Goal: Task Accomplishment & Management: Manage account settings

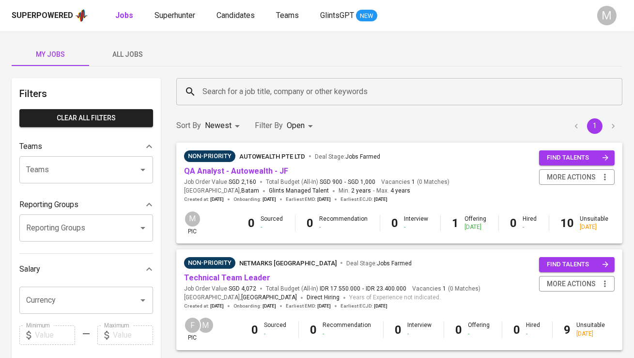
click at [121, 57] on span "All Jobs" at bounding box center [128, 54] width 66 height 12
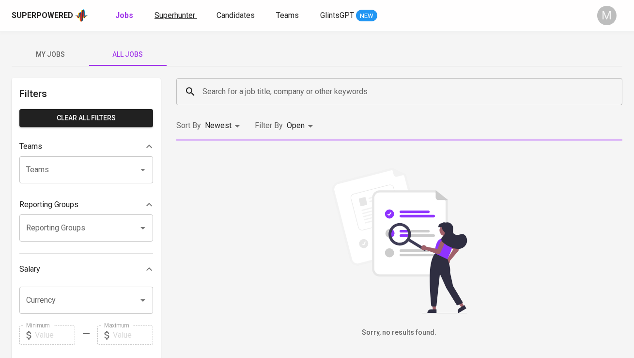
click at [189, 19] on span "Superhunter" at bounding box center [175, 15] width 41 height 9
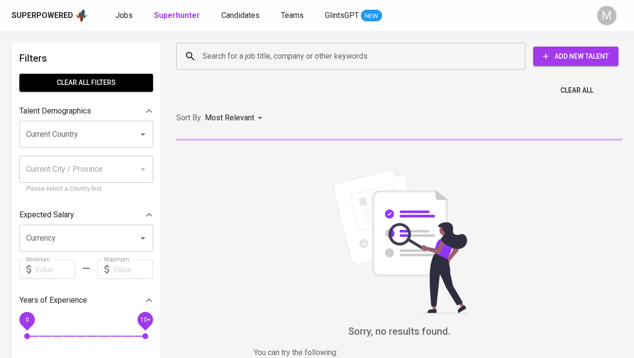
click at [189, 18] on b "Superhunter" at bounding box center [177, 15] width 46 height 9
click at [218, 56] on input "Search for a job title, company or other keywords" at bounding box center [353, 56] width 307 height 18
paste input "[SIGN HERE] Employment Agreement - Berton Charlie - FWD [2026]"
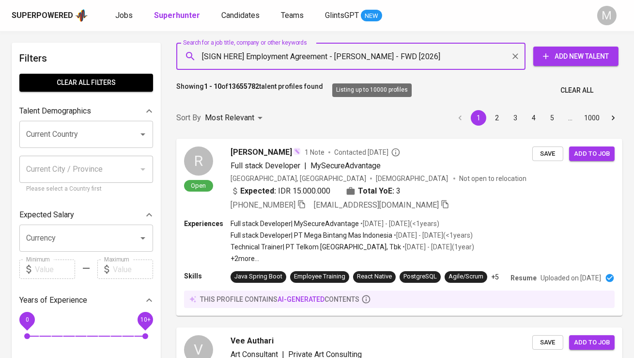
paste input "[EMAIL_ADDRESS][DOMAIN_NAME]"
type input "[EMAIL_ADDRESS][DOMAIN_NAME]"
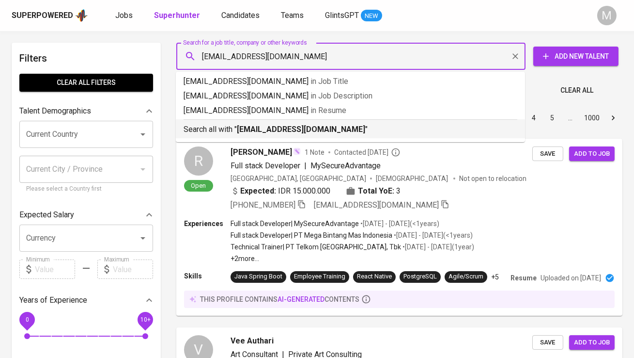
click at [265, 133] on b "[EMAIL_ADDRESS][DOMAIN_NAME]" at bounding box center [301, 129] width 128 height 9
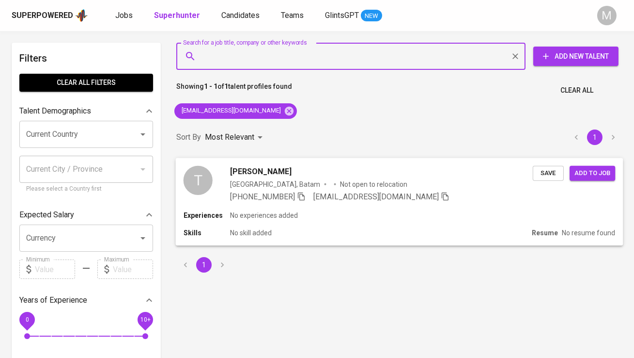
click at [214, 173] on div "T Thomas Alvin Yeo Indonesia, Batam Not open to relocation +62 821-7079-5907 th…" at bounding box center [358, 183] width 349 height 37
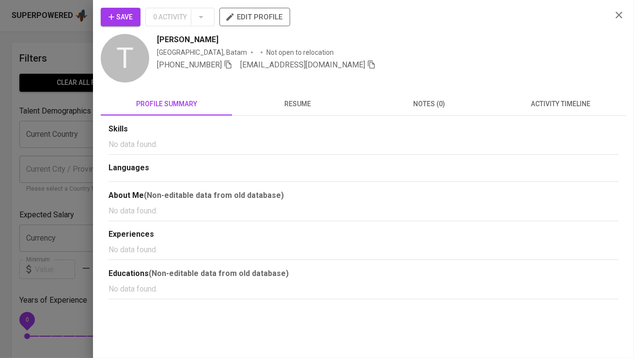
click at [200, 16] on span "0 Activity" at bounding box center [179, 17] width 69 height 18
click at [115, 13] on icon "button" at bounding box center [112, 17] width 10 height 10
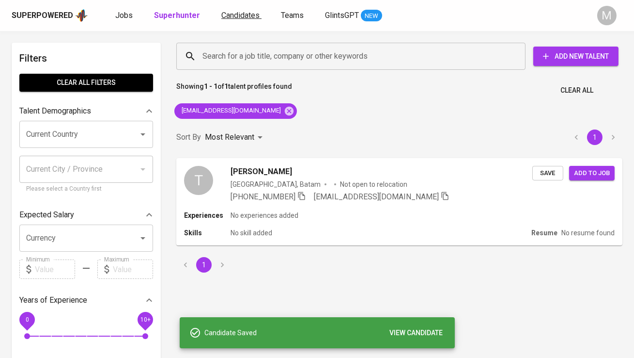
click at [243, 20] on link "Candidates" at bounding box center [241, 16] width 40 height 12
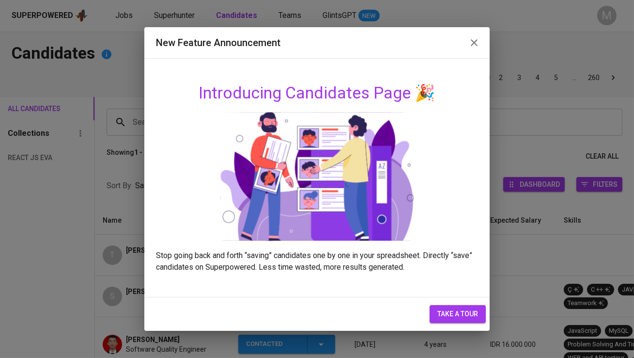
click at [476, 45] on icon "button" at bounding box center [474, 42] width 7 height 7
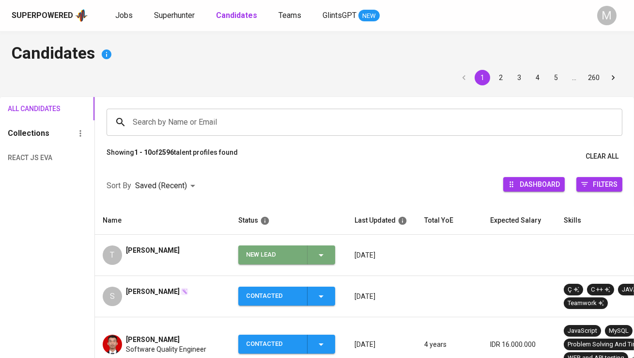
click at [276, 251] on div "New Lead" at bounding box center [272, 254] width 53 height 19
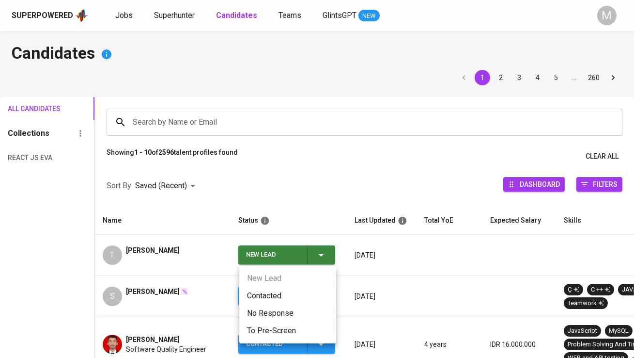
click at [271, 297] on li "Contacted" at bounding box center [287, 295] width 97 height 17
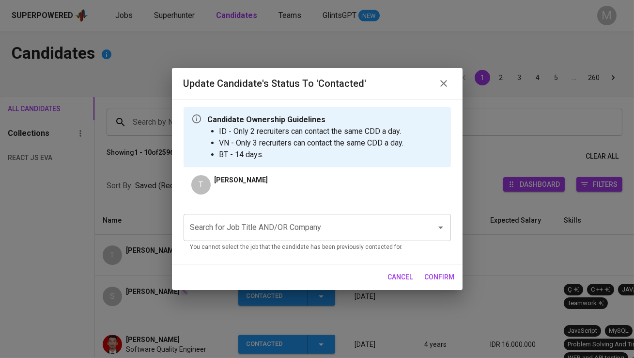
click at [276, 225] on input "Search for Job Title AND/OR Company" at bounding box center [304, 227] width 232 height 18
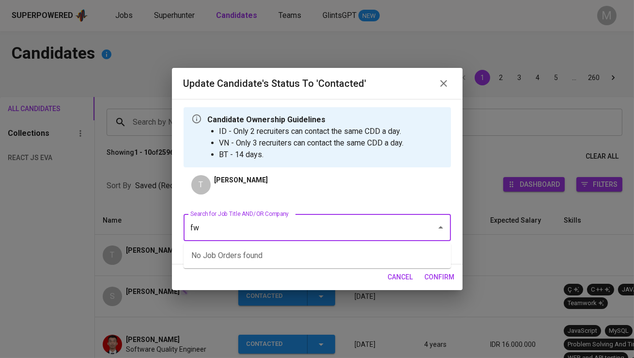
type input "fwd"
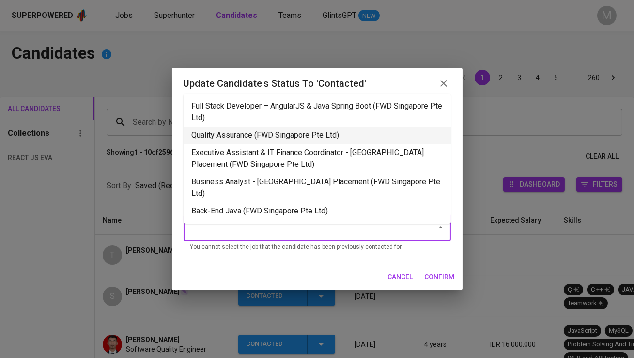
click at [264, 136] on li "Quality Assurance (FWD Singapore Pte Ltd)" at bounding box center [317, 134] width 267 height 17
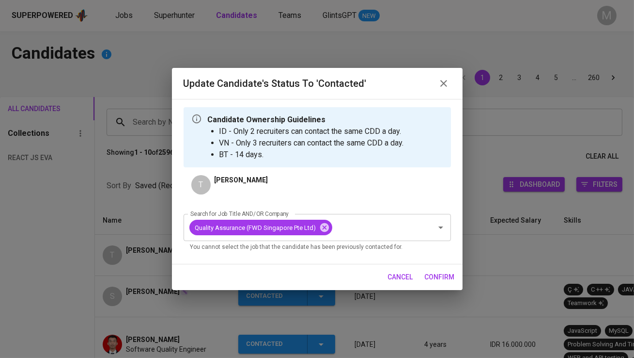
click at [439, 278] on span "confirm" at bounding box center [440, 277] width 30 height 12
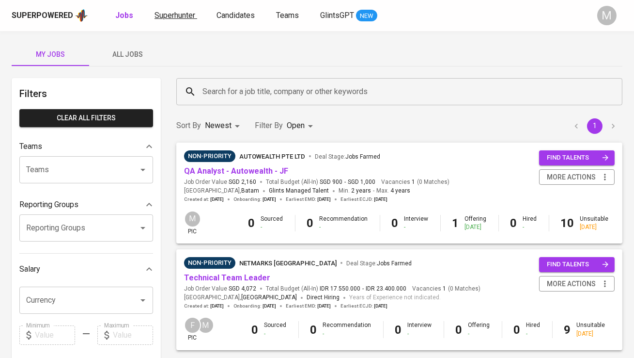
click at [183, 17] on span "Superhunter" at bounding box center [175, 15] width 41 height 9
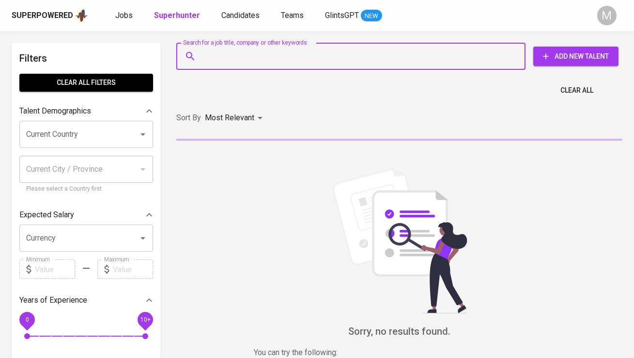
click at [238, 61] on input "Search for a job title, company or other keywords" at bounding box center [353, 56] width 307 height 18
paste input "[EMAIL_ADDRESS][DOMAIN_NAME]"
type input "[EMAIL_ADDRESS][DOMAIN_NAME]"
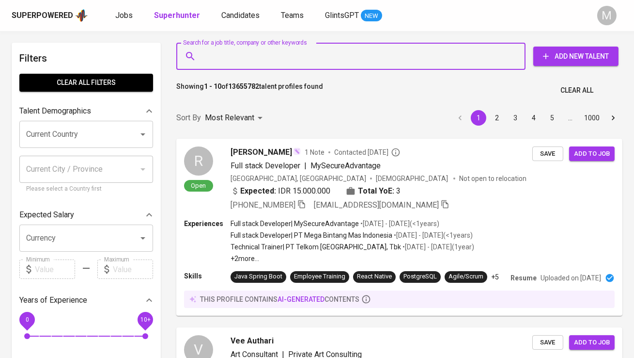
paste input "[EMAIL_ADDRESS][DOMAIN_NAME]"
type input "[EMAIL_ADDRESS][DOMAIN_NAME]"
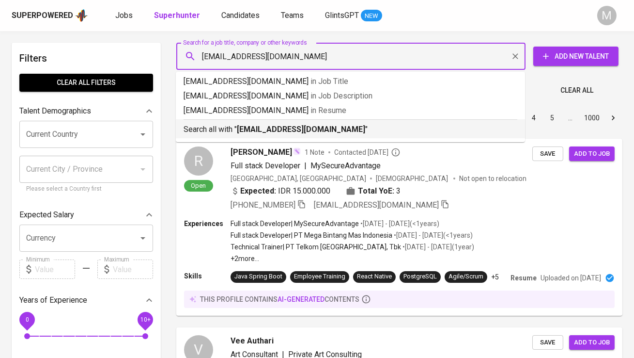
click at [248, 125] on b "[EMAIL_ADDRESS][DOMAIN_NAME]" at bounding box center [301, 129] width 128 height 9
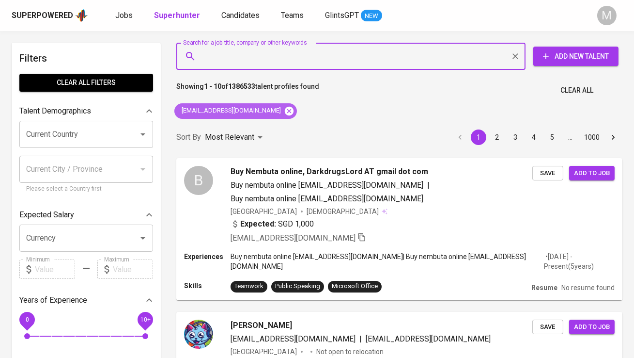
click at [285, 112] on icon at bounding box center [289, 110] width 9 height 9
click at [254, 53] on input "Search for a job title, company or other keywords" at bounding box center [353, 56] width 307 height 18
paste input "[EMAIL_ADDRESS][DOMAIN_NAME]"
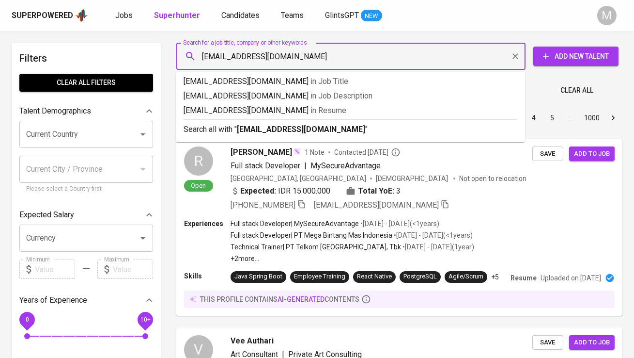
type input "[EMAIL_ADDRESS][DOMAIN_NAME]"
click at [290, 123] on div "Search all with " iqbaladibsyaputra@gmail.com "" at bounding box center [351, 127] width 334 height 16
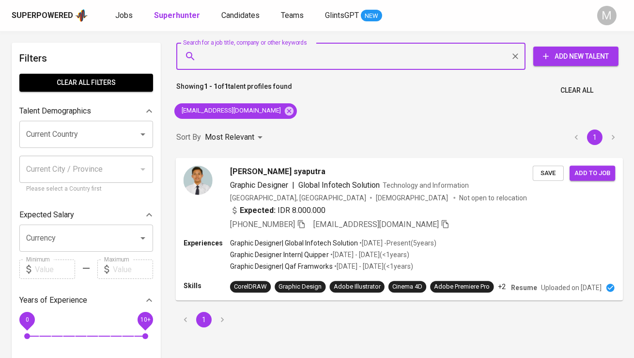
click at [209, 180] on img at bounding box center [198, 179] width 29 height 29
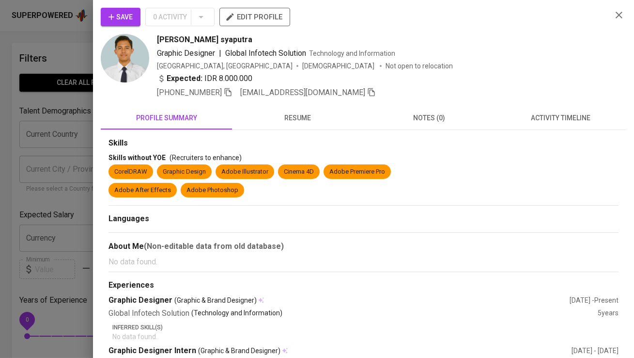
click at [118, 20] on span "Save" at bounding box center [121, 17] width 24 height 12
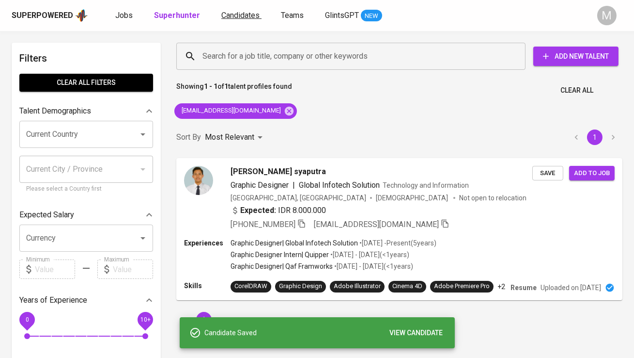
click at [228, 16] on span "Candidates" at bounding box center [240, 15] width 38 height 9
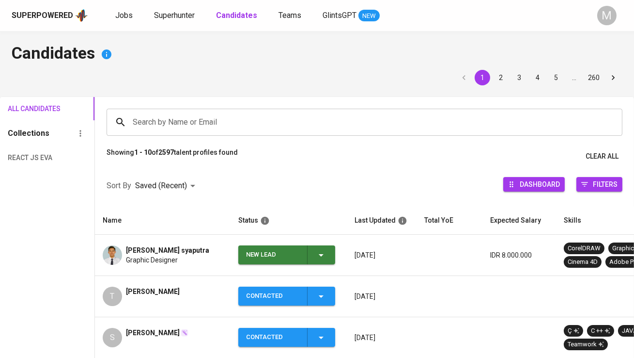
click at [255, 254] on div "New Lead" at bounding box center [272, 254] width 53 height 19
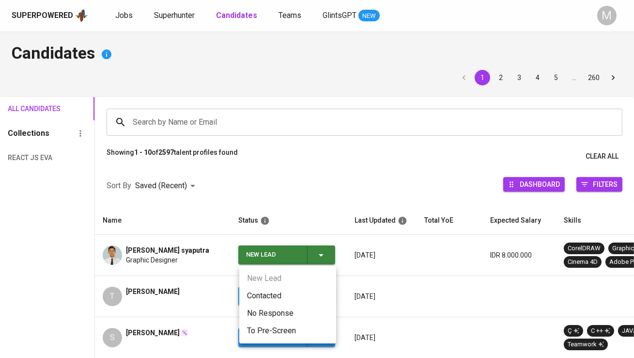
click at [266, 294] on li "Contacted" at bounding box center [287, 295] width 97 height 17
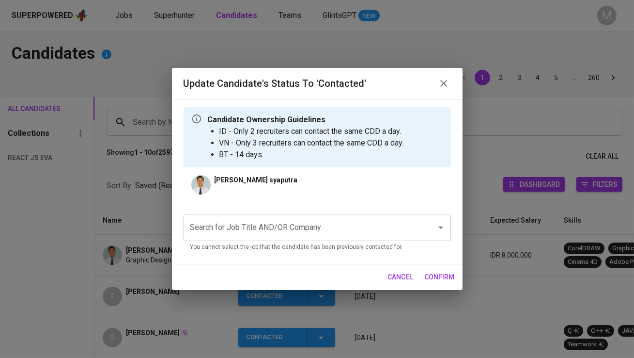
click at [253, 223] on input "Search for Job Title AND/OR Company" at bounding box center [304, 227] width 232 height 18
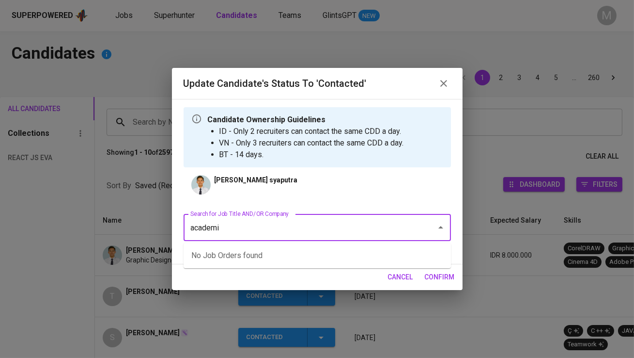
type input "academia"
type input "fwd"
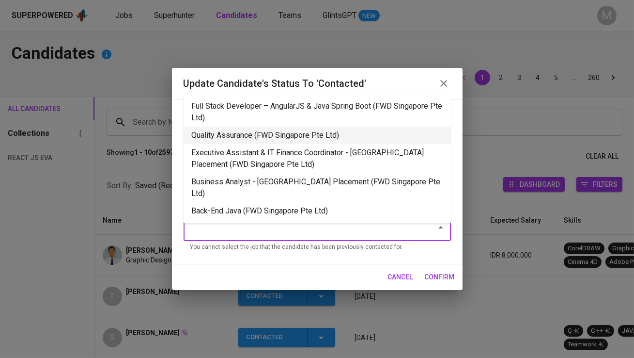
click at [345, 138] on li "Quality Assurance (FWD Singapore Pte Ltd)" at bounding box center [317, 134] width 267 height 17
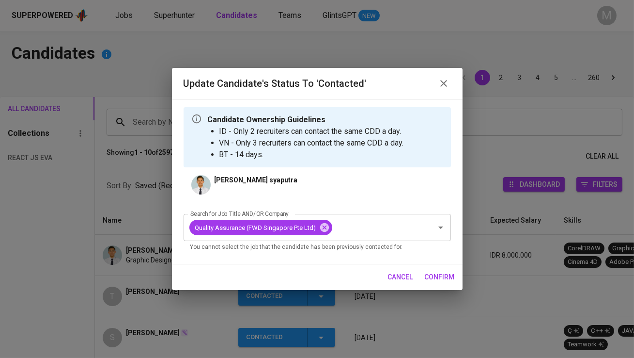
click at [442, 274] on span "confirm" at bounding box center [440, 277] width 30 height 12
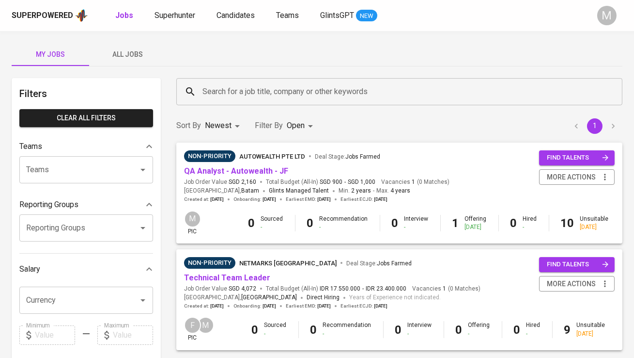
click at [125, 50] on span "All Jobs" at bounding box center [128, 54] width 66 height 12
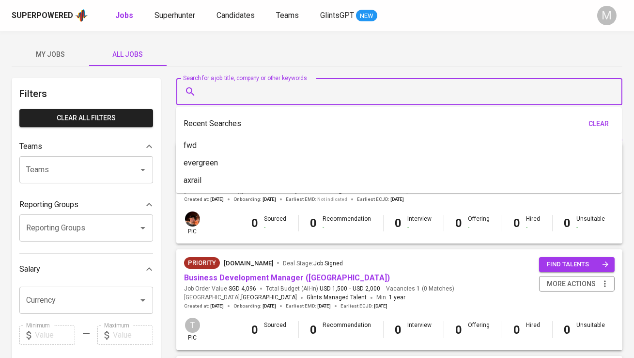
click at [267, 98] on input "Search for a job title, company or other keywords" at bounding box center [402, 91] width 404 height 18
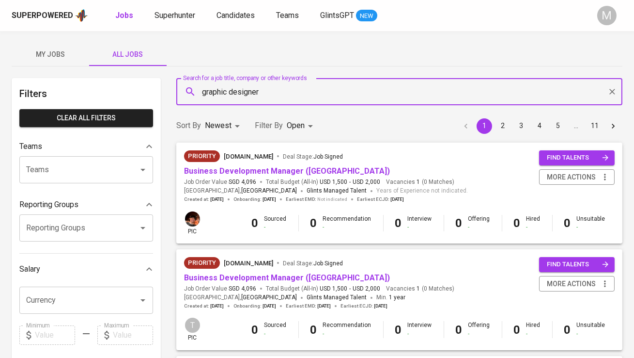
type input "graphic designer"
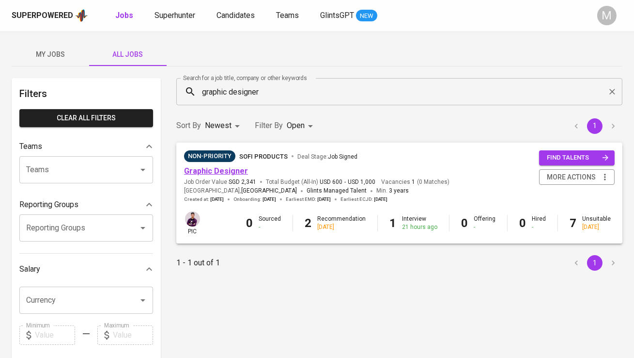
click at [232, 170] on link "Graphic Designer" at bounding box center [216, 170] width 64 height 9
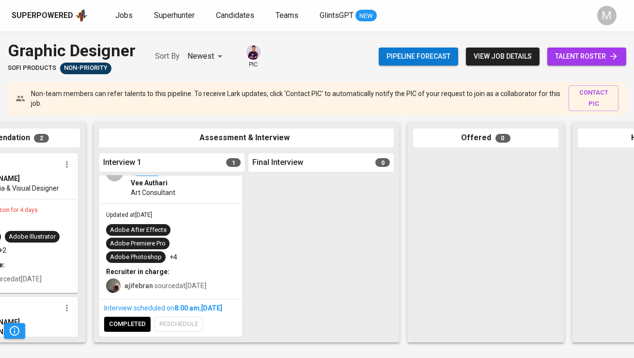
scroll to position [0, 313]
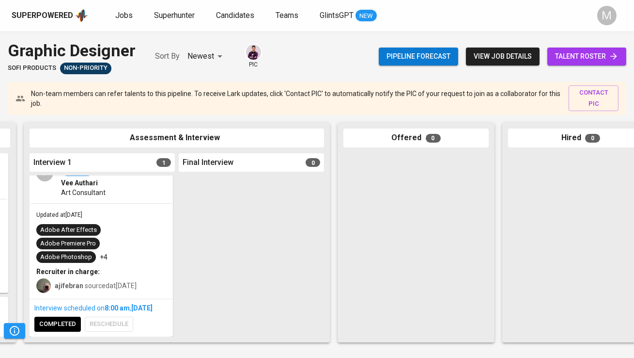
click at [601, 56] on span "talent roster" at bounding box center [586, 56] width 63 height 12
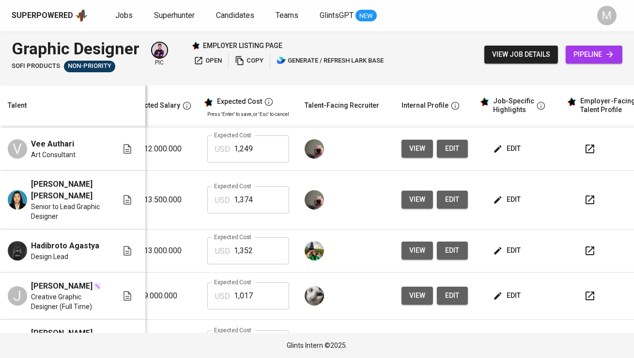
scroll to position [0, 182]
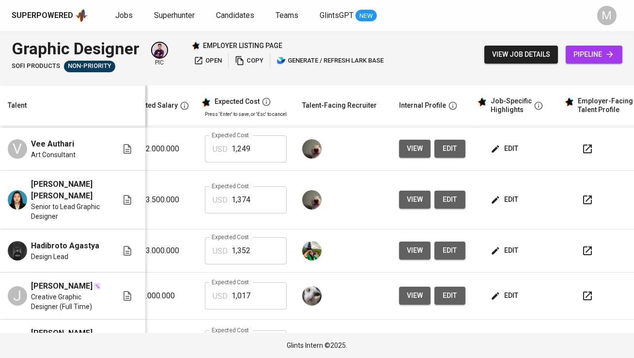
click at [585, 194] on icon "button" at bounding box center [588, 200] width 12 height 12
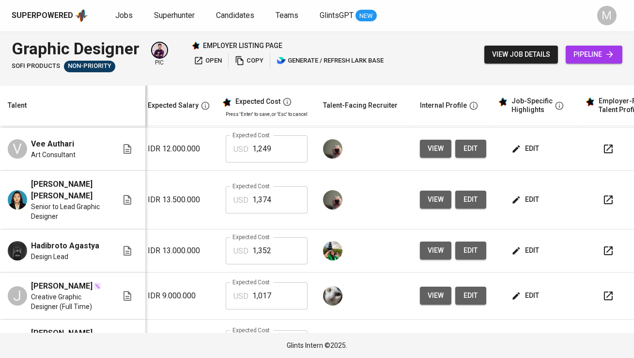
scroll to position [0, 171]
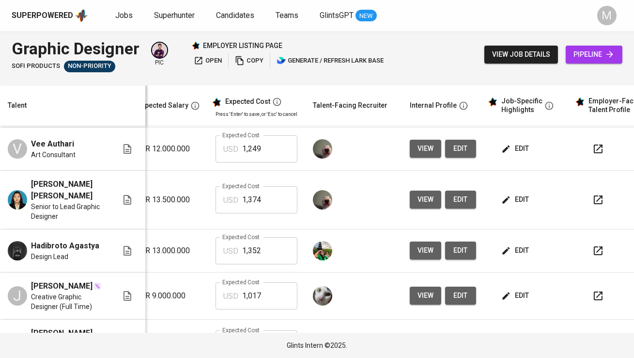
click at [412, 194] on button "view" at bounding box center [425, 199] width 31 height 18
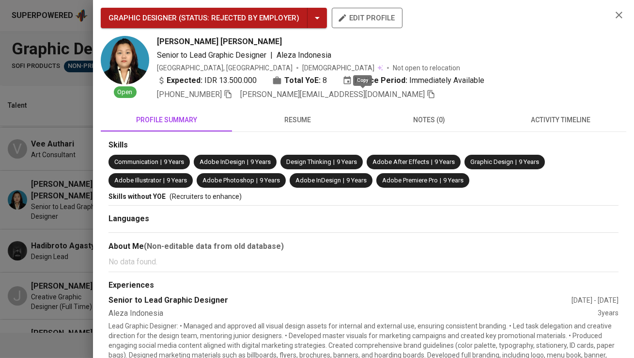
click at [428, 95] on icon "button" at bounding box center [431, 94] width 7 height 8
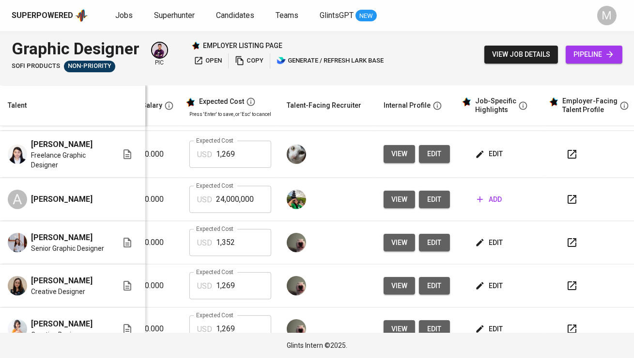
scroll to position [0, 202]
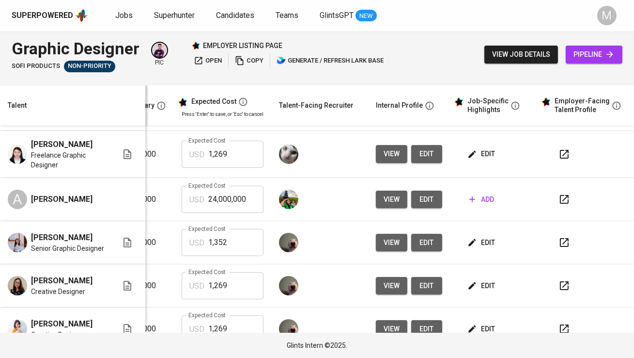
click at [559, 323] on icon "button" at bounding box center [565, 329] width 12 height 12
click at [384, 323] on span "view" at bounding box center [392, 329] width 16 height 12
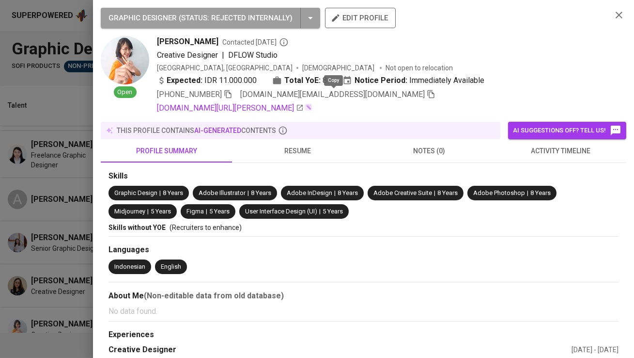
click at [428, 93] on icon "button" at bounding box center [431, 94] width 7 height 8
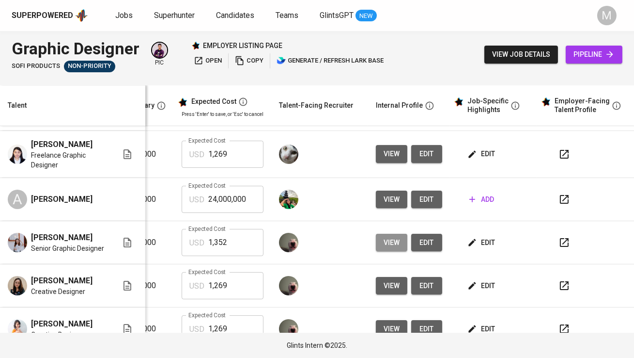
click at [391, 236] on span "view" at bounding box center [392, 242] width 16 height 12
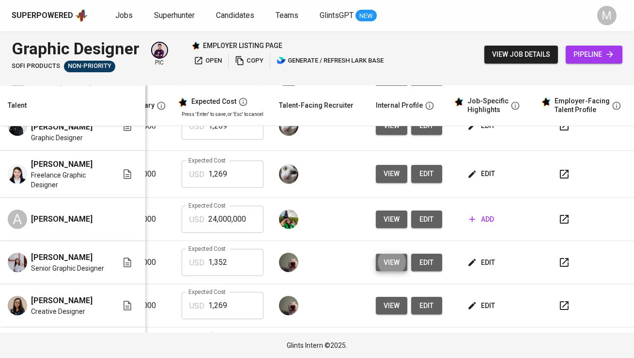
click at [384, 213] on span "view" at bounding box center [392, 219] width 16 height 12
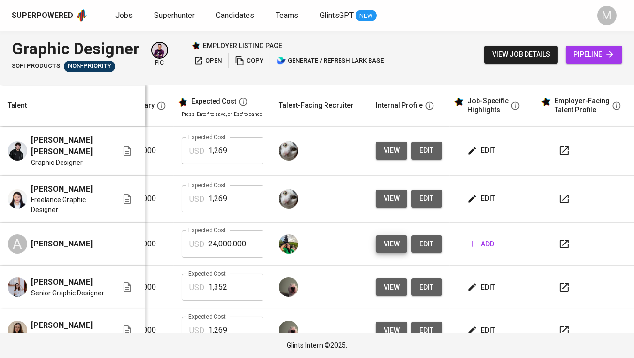
click at [374, 190] on td "view edit" at bounding box center [409, 198] width 82 height 47
click at [384, 192] on span "view" at bounding box center [392, 198] width 16 height 12
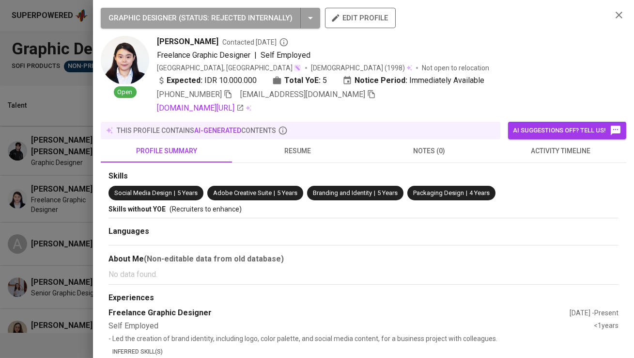
click at [305, 142] on button "resume" at bounding box center [297, 150] width 131 height 23
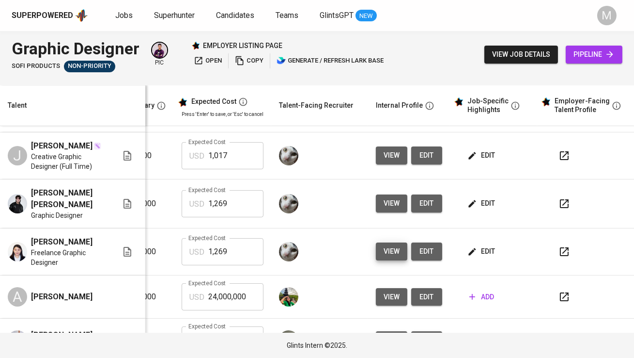
scroll to position [168, 209]
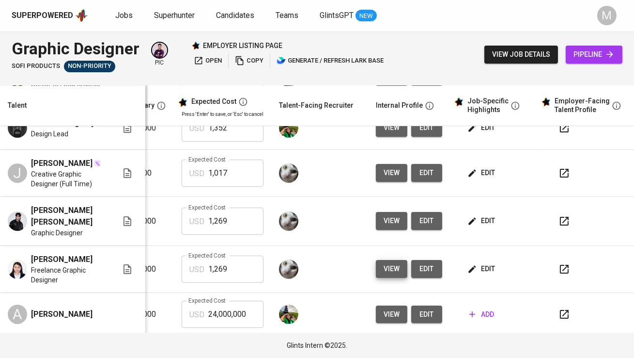
click at [384, 215] on span "view" at bounding box center [392, 221] width 16 height 12
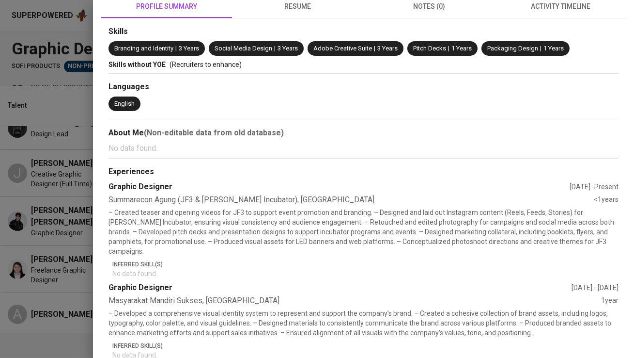
scroll to position [28, 0]
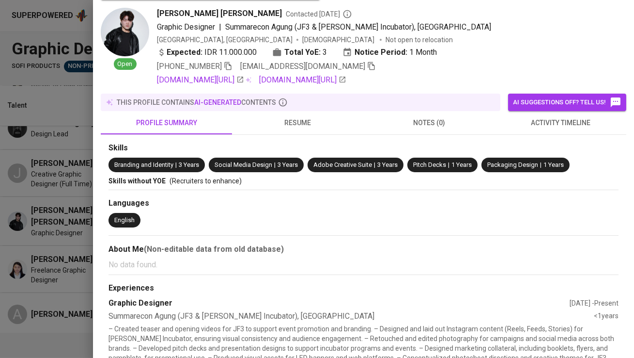
click at [285, 117] on span "resume" at bounding box center [298, 123] width 120 height 12
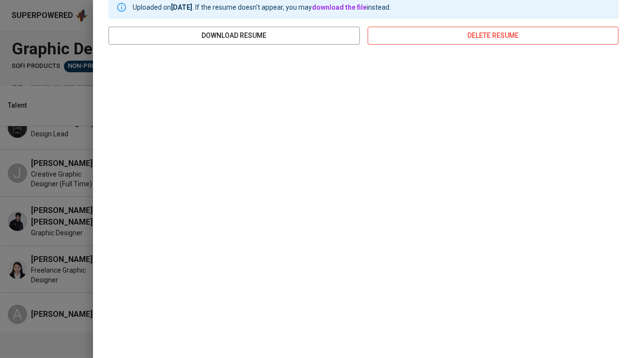
scroll to position [0, 0]
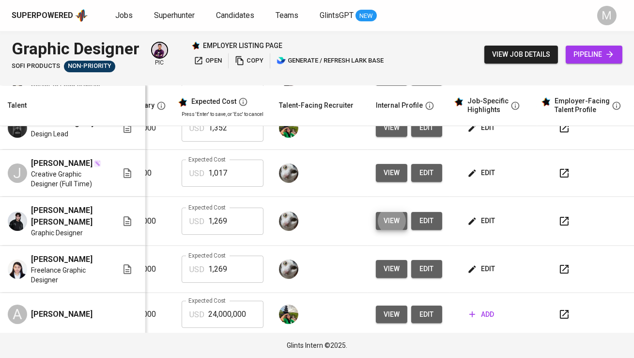
click at [562, 215] on icon "button" at bounding box center [565, 221] width 12 height 12
click at [563, 162] on button "button" at bounding box center [564, 172] width 23 height 23
click at [388, 167] on span "view" at bounding box center [392, 173] width 16 height 12
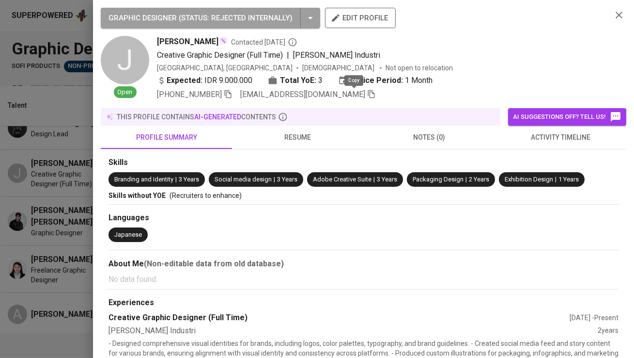
click at [367, 96] on icon "button" at bounding box center [371, 94] width 9 height 9
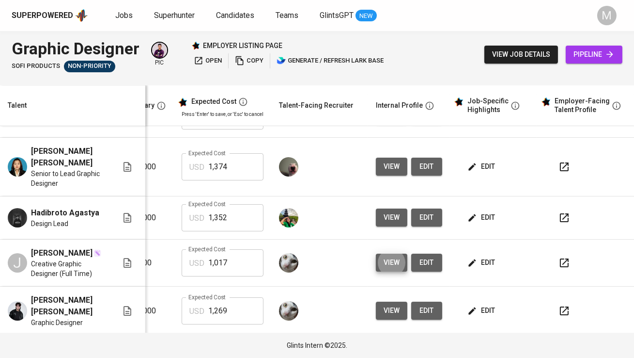
scroll to position [74, 209]
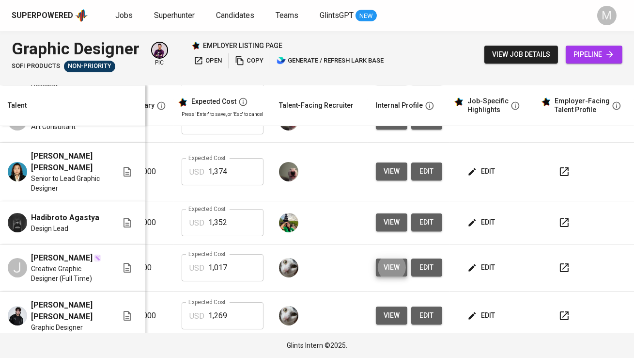
click at [560, 217] on icon "button" at bounding box center [565, 223] width 12 height 12
click at [380, 223] on td "view edit" at bounding box center [409, 222] width 82 height 43
click at [384, 216] on span "view" at bounding box center [392, 222] width 16 height 12
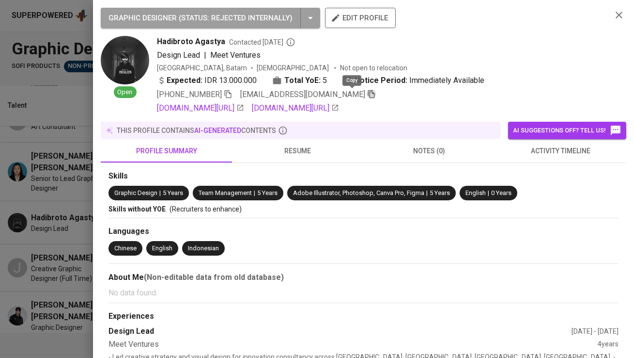
click at [367, 93] on icon "button" at bounding box center [371, 94] width 9 height 9
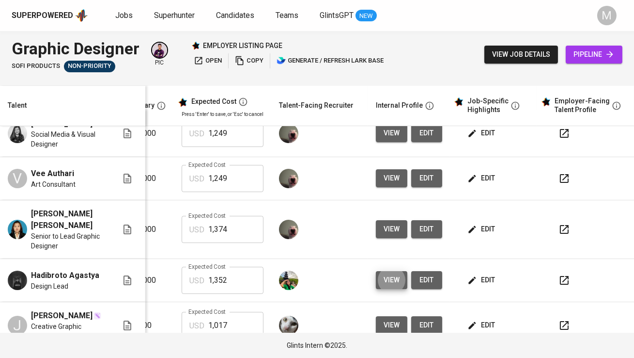
scroll to position [0, 209]
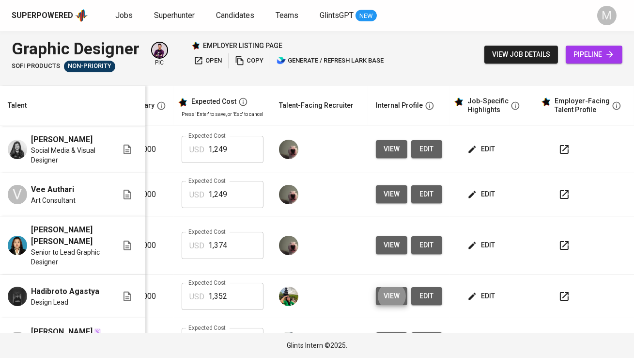
click at [559, 194] on icon "button" at bounding box center [565, 194] width 12 height 12
click at [393, 189] on button "view" at bounding box center [391, 194] width 31 height 18
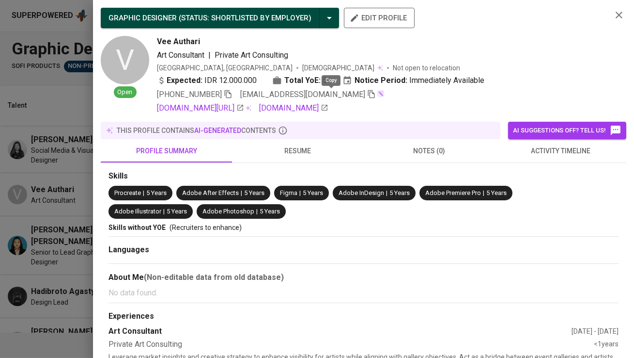
click at [367, 95] on icon "button" at bounding box center [371, 94] width 9 height 9
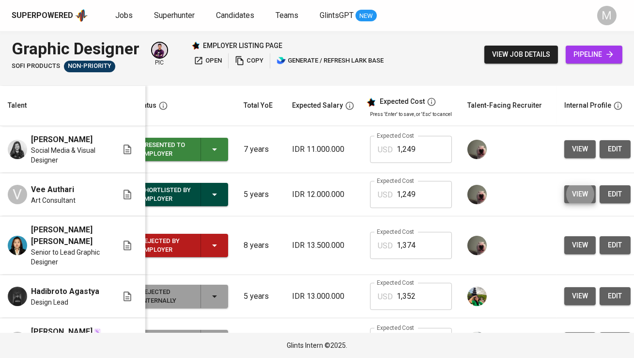
scroll to position [0, 0]
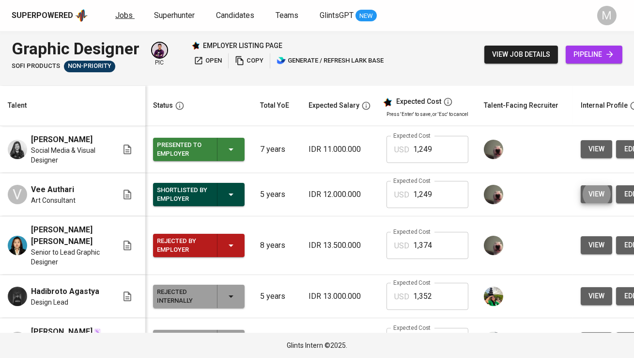
click at [123, 16] on span "Jobs" at bounding box center [123, 15] width 17 height 9
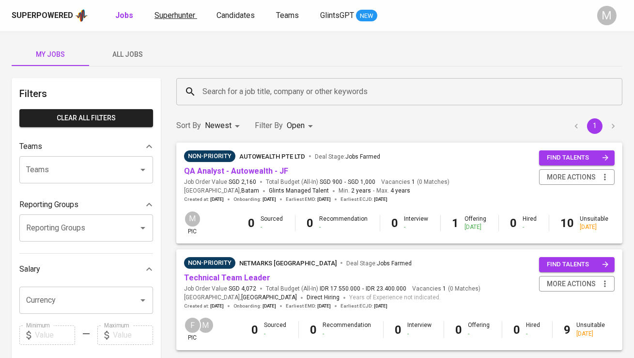
click at [179, 13] on span "Superhunter" at bounding box center [175, 15] width 41 height 9
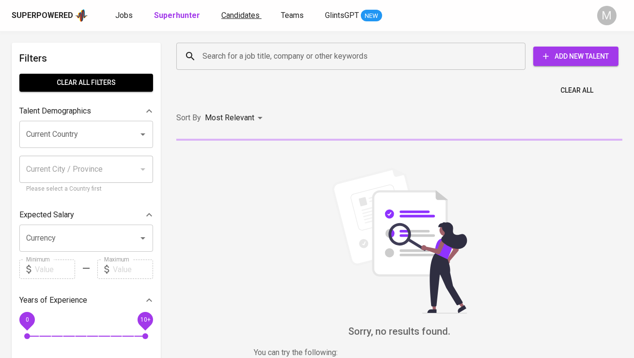
click at [240, 11] on span "Candidates" at bounding box center [240, 15] width 38 height 9
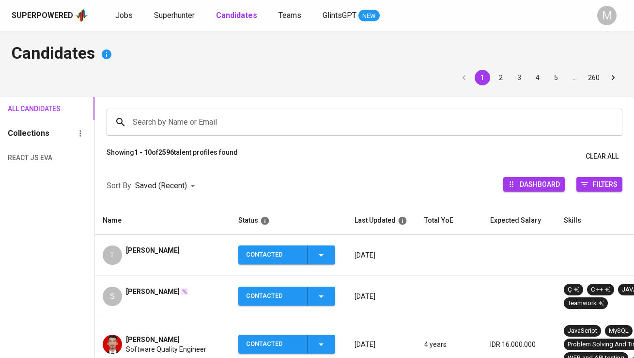
click at [168, 17] on span "Superhunter" at bounding box center [174, 15] width 41 height 9
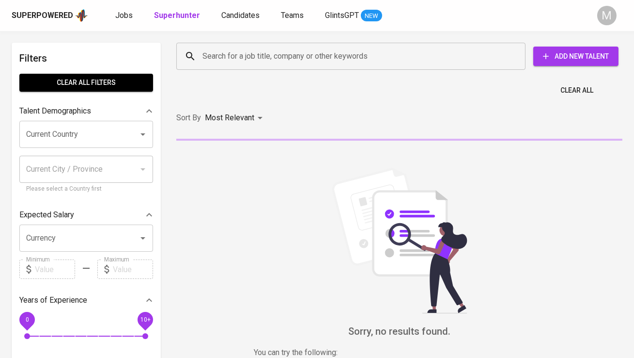
click at [218, 63] on input "Search for a job title, company or other keywords" at bounding box center [353, 56] width 307 height 18
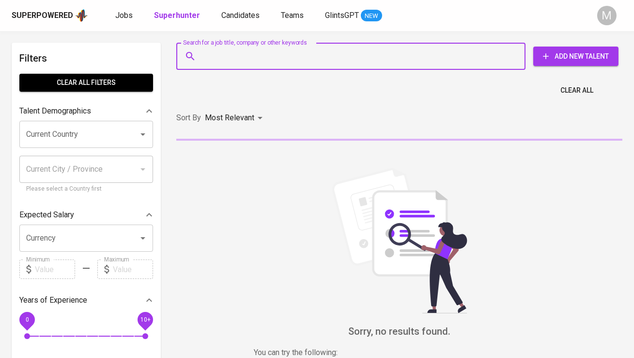
paste input "[PERSON_NAME][EMAIL_ADDRESS][DOMAIN_NAME]"
type input "[PERSON_NAME][EMAIL_ADDRESS][DOMAIN_NAME]"
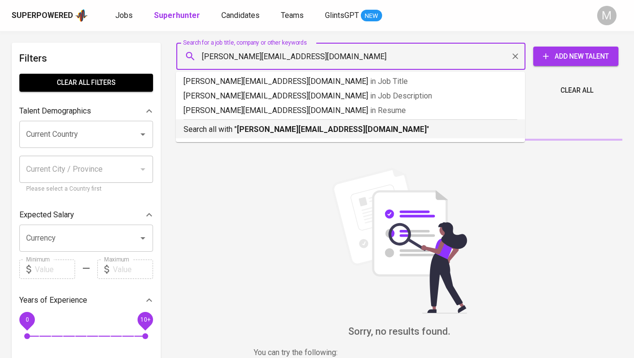
click at [241, 126] on b "[PERSON_NAME][EMAIL_ADDRESS][DOMAIN_NAME]" at bounding box center [332, 129] width 190 height 9
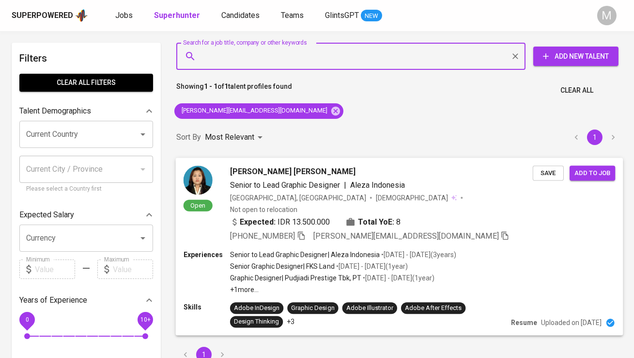
click at [203, 176] on img at bounding box center [198, 179] width 29 height 29
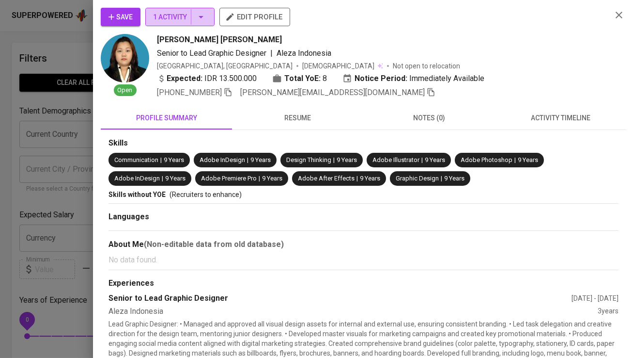
click at [177, 12] on span "1 Activity" at bounding box center [180, 17] width 54 height 12
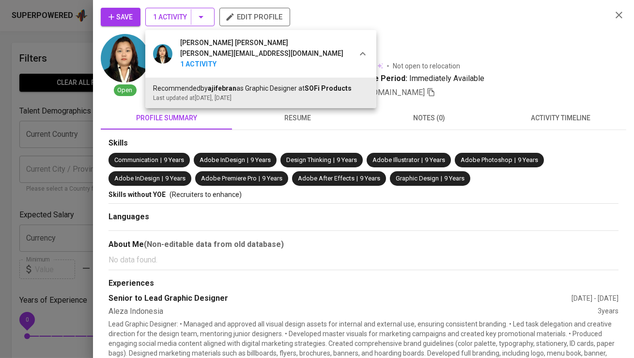
click at [177, 12] on div at bounding box center [317, 179] width 634 height 358
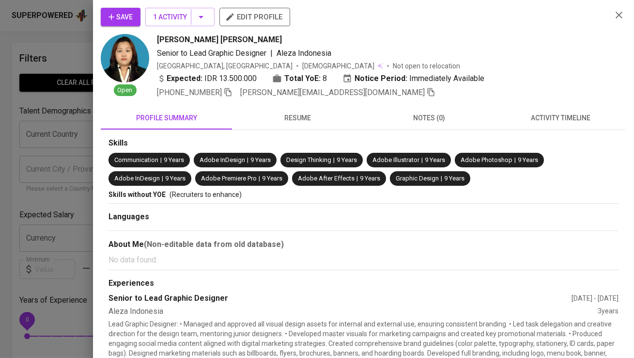
click at [120, 15] on span "Save" at bounding box center [121, 17] width 24 height 12
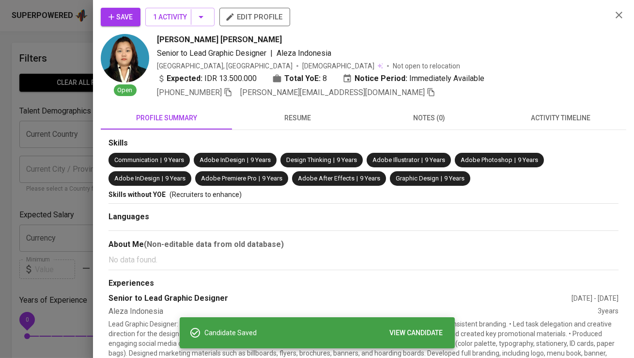
click at [427, 89] on icon "button" at bounding box center [431, 92] width 9 height 9
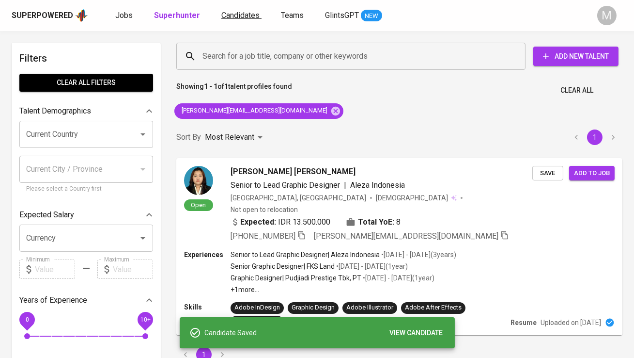
click at [241, 16] on span "Candidates" at bounding box center [240, 15] width 38 height 9
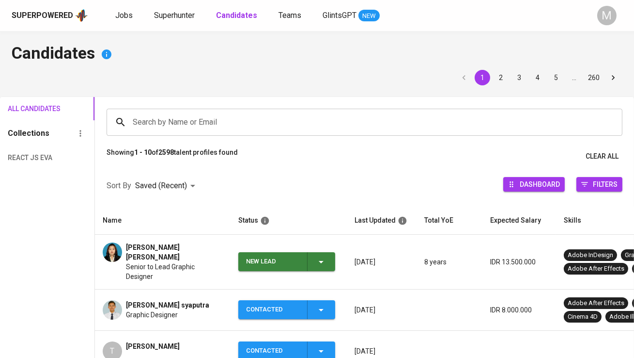
click at [276, 257] on div "New Lead" at bounding box center [272, 261] width 53 height 19
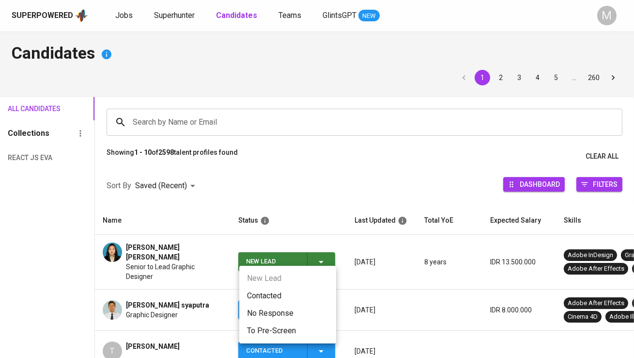
click at [279, 296] on li "Contacted" at bounding box center [287, 295] width 97 height 17
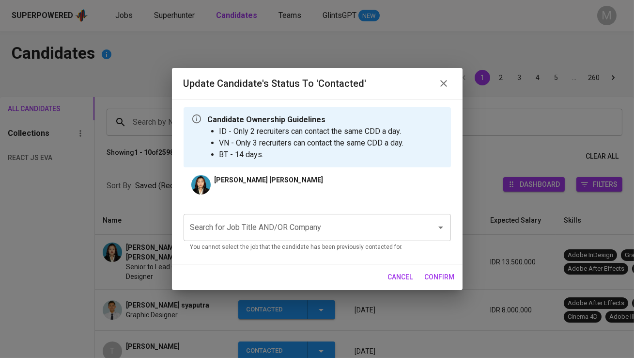
click at [267, 221] on input "Search for Job Title AND/OR Company" at bounding box center [304, 227] width 232 height 18
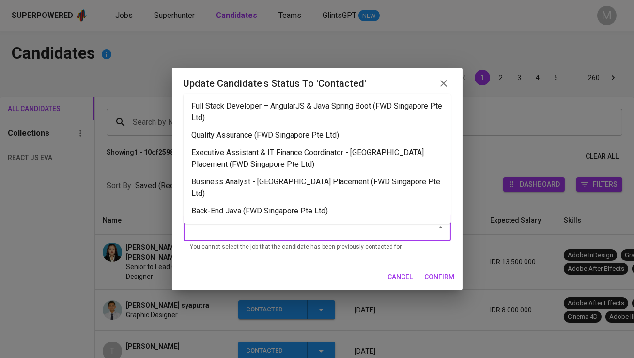
type input "w"
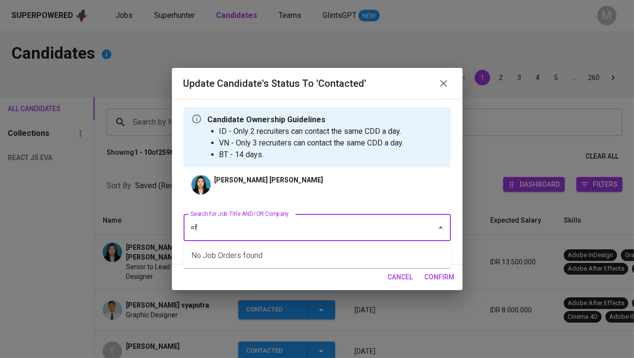
type input "="
type input "fwd"
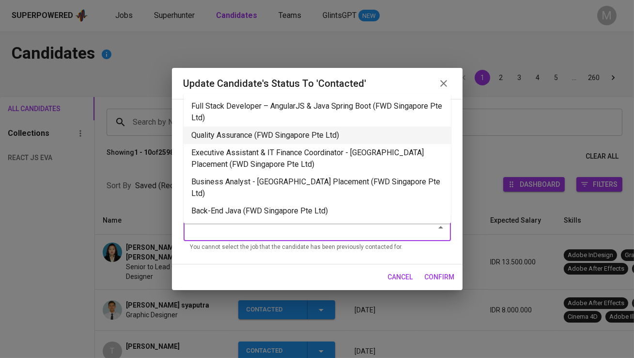
click at [248, 132] on li "Quality Assurance (FWD Singapore Pte Ltd)" at bounding box center [317, 134] width 267 height 17
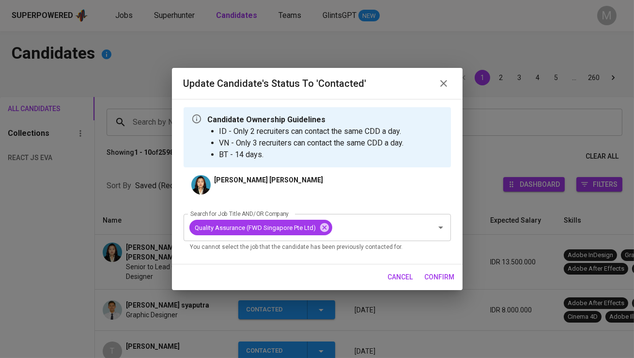
click at [442, 274] on span "confirm" at bounding box center [440, 277] width 30 height 12
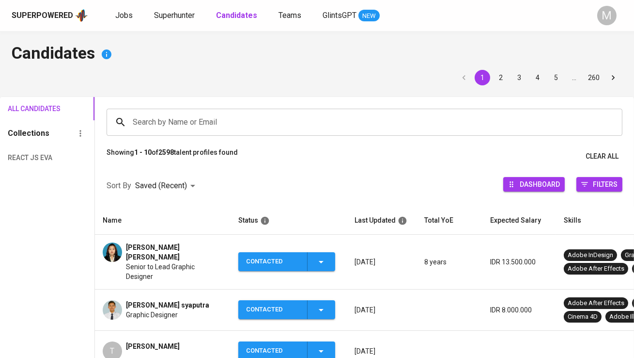
click at [161, 246] on span "[PERSON_NAME] [PERSON_NAME]" at bounding box center [174, 251] width 97 height 19
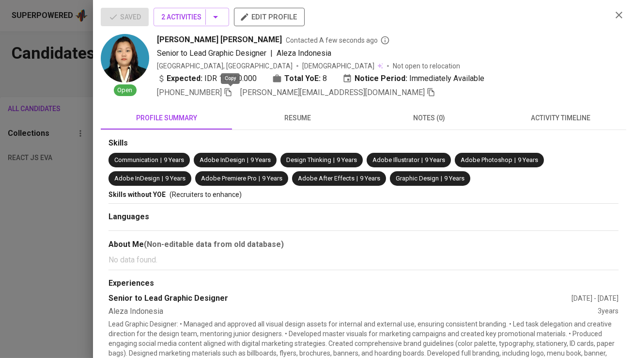
click at [231, 94] on icon "button" at bounding box center [228, 92] width 9 height 9
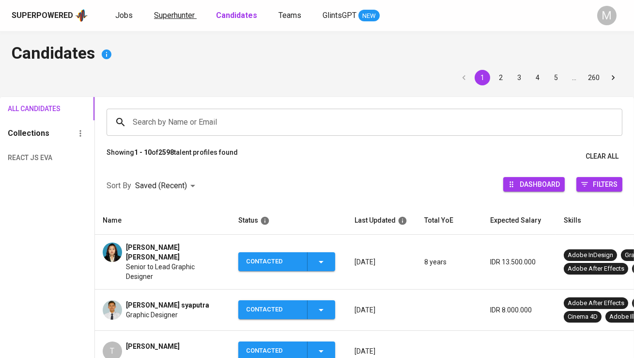
click at [182, 15] on span "Superhunter" at bounding box center [174, 15] width 41 height 9
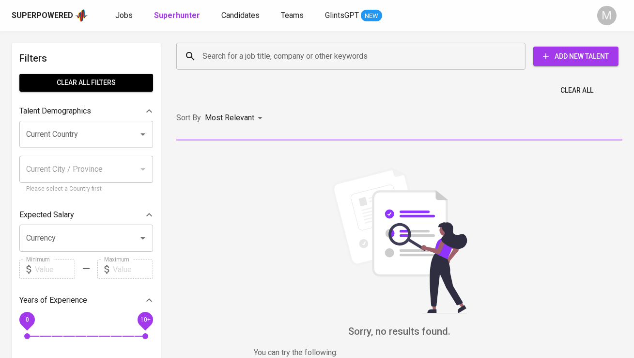
click at [231, 54] on input "Search for a job title, company or other keywords" at bounding box center [353, 56] width 307 height 18
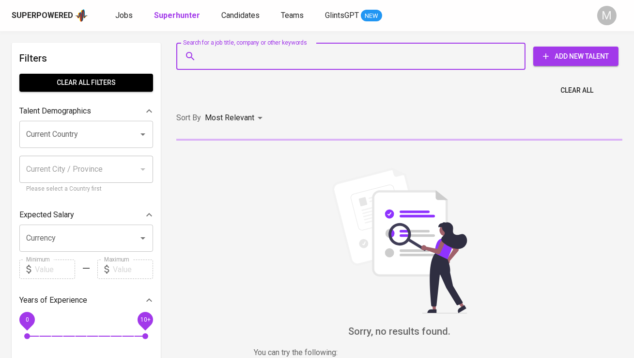
paste input "[DOMAIN_NAME][EMAIL_ADDRESS][DOMAIN_NAME]"
type input "[DOMAIN_NAME][EMAIL_ADDRESS][DOMAIN_NAME]"
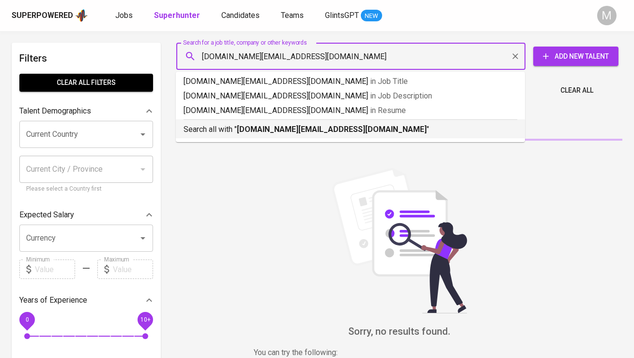
click at [238, 125] on b "[DOMAIN_NAME][EMAIL_ADDRESS][DOMAIN_NAME]" at bounding box center [332, 129] width 190 height 9
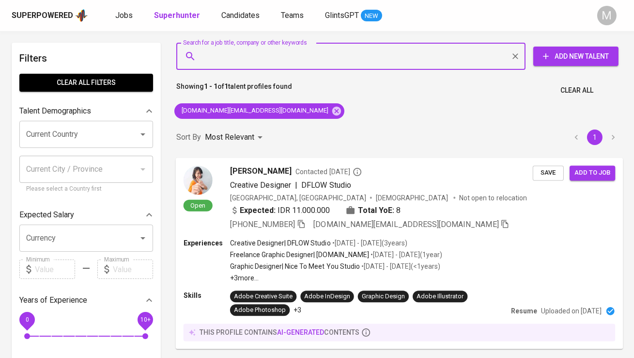
click at [209, 174] on img at bounding box center [198, 179] width 29 height 29
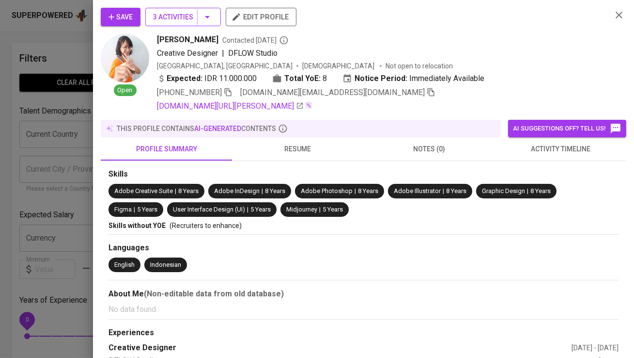
click at [189, 12] on span "3 Activities" at bounding box center [183, 17] width 60 height 12
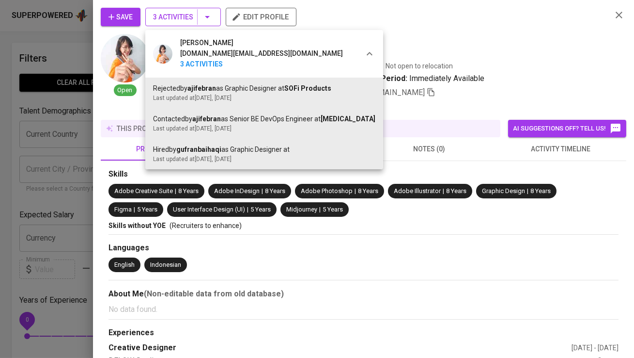
click at [189, 12] on div at bounding box center [317, 179] width 634 height 358
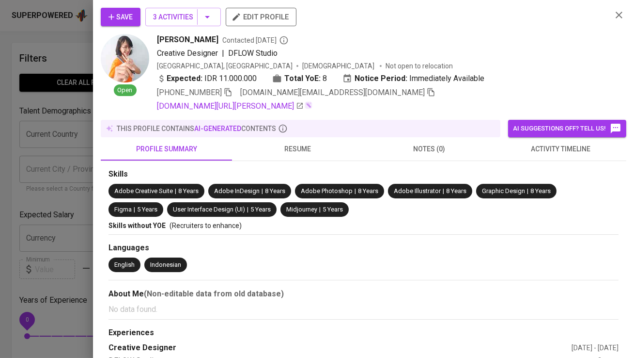
click at [128, 19] on span "Save" at bounding box center [121, 17] width 24 height 12
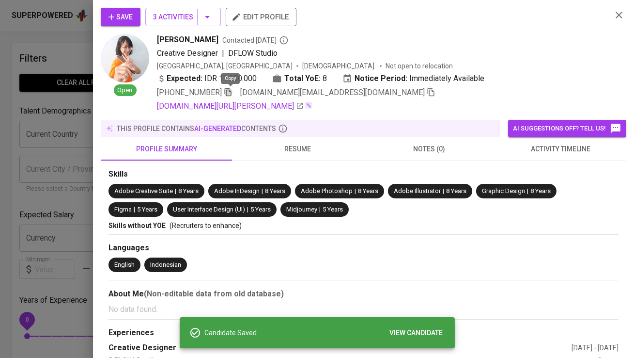
click at [231, 94] on icon "button" at bounding box center [228, 92] width 9 height 9
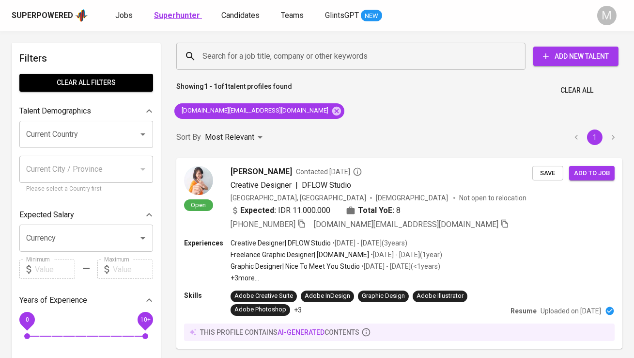
click at [178, 17] on b "Superhunter" at bounding box center [177, 15] width 46 height 9
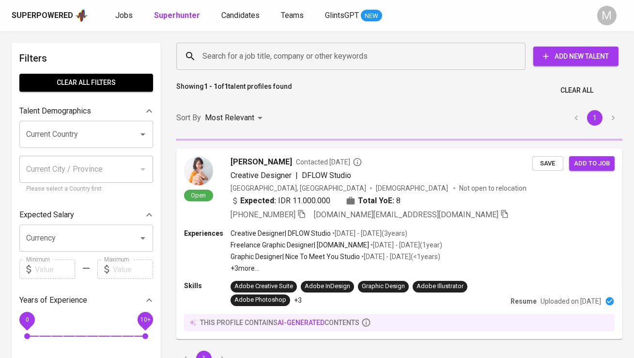
click at [241, 63] on input "Search for a job title, company or other keywords" at bounding box center [353, 56] width 307 height 18
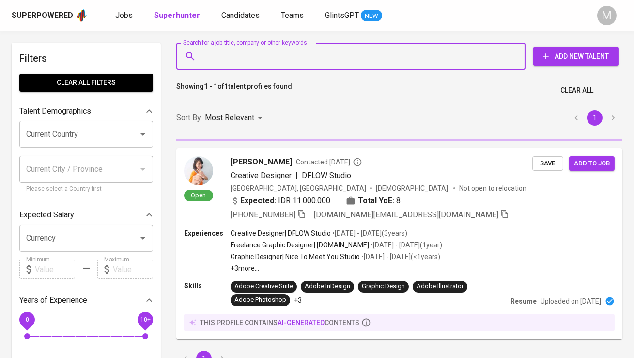
paste input "[EMAIL_ADDRESS][DOMAIN_NAME]"
type input "[EMAIL_ADDRESS][DOMAIN_NAME]"
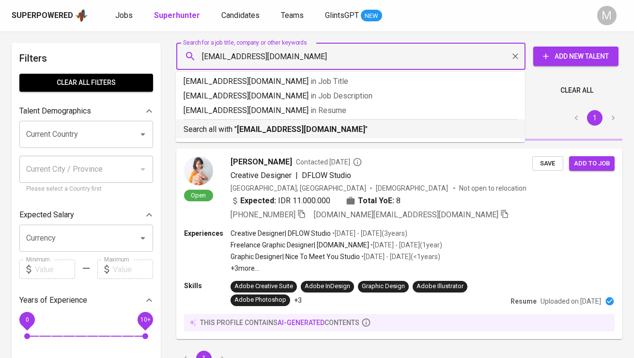
click at [254, 125] on b "[EMAIL_ADDRESS][DOMAIN_NAME]" at bounding box center [301, 129] width 128 height 9
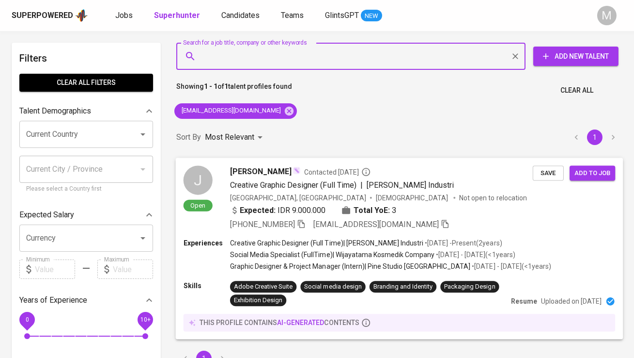
click at [209, 173] on div "J" at bounding box center [198, 179] width 29 height 29
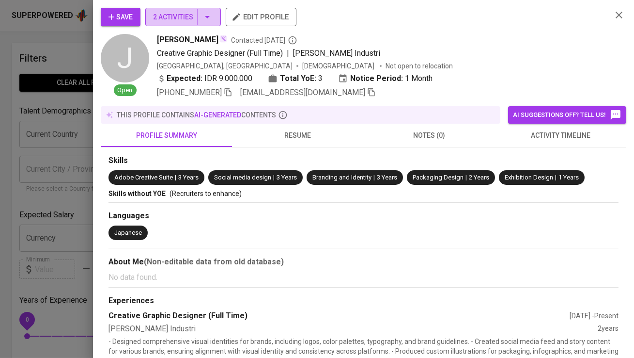
click at [162, 23] on button "2 Activities" at bounding box center [183, 17] width 76 height 18
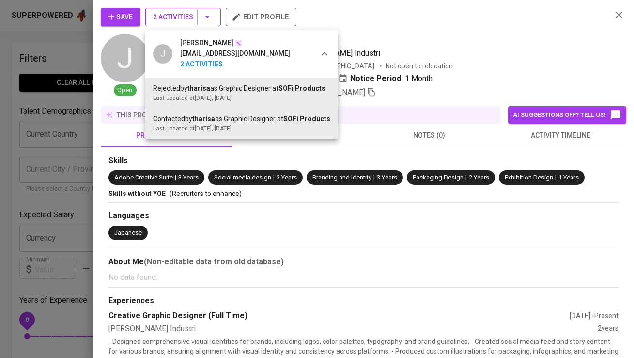
click at [162, 23] on div at bounding box center [317, 179] width 634 height 358
click at [162, 23] on div "J Jessica Stanley jessicastanley2603@gmail.com 2 Activities Rejected by tharisa…" at bounding box center [317, 179] width 634 height 358
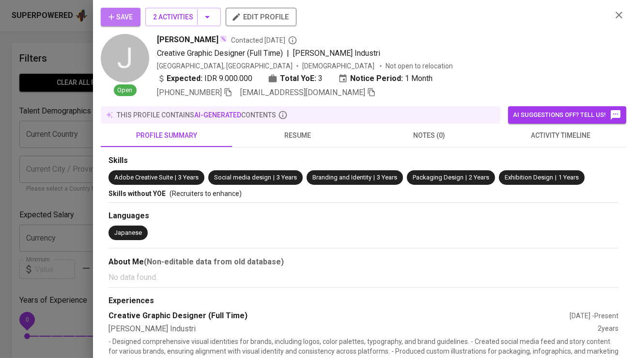
click at [125, 15] on span "Save" at bounding box center [121, 17] width 24 height 12
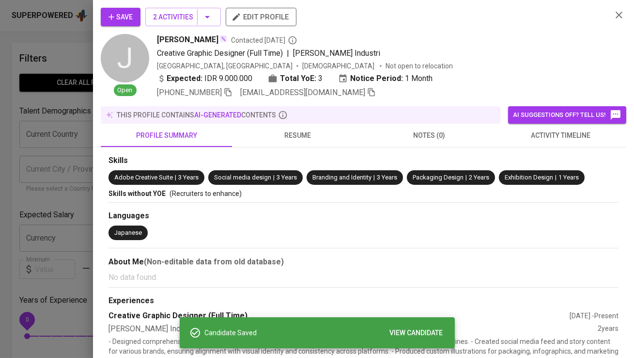
click at [226, 94] on icon "button" at bounding box center [228, 92] width 9 height 9
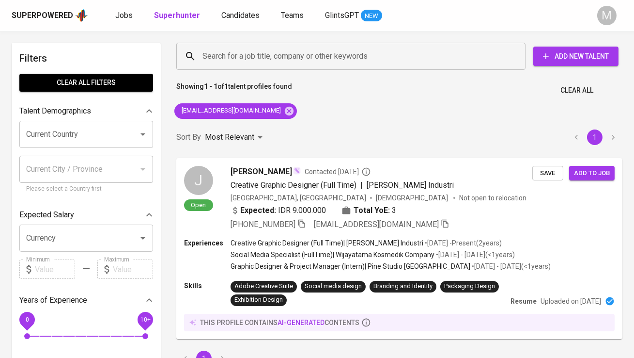
click at [237, 25] on div "Superpowered Jobs Superhunter Candidates Teams GlintsGPT NEW M" at bounding box center [317, 15] width 634 height 31
click at [237, 19] on span "Candidates" at bounding box center [240, 15] width 38 height 9
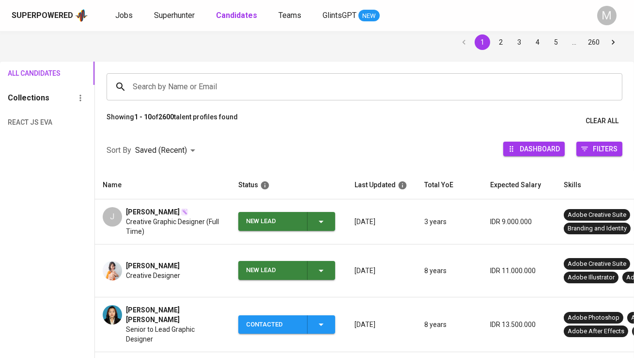
scroll to position [74, 0]
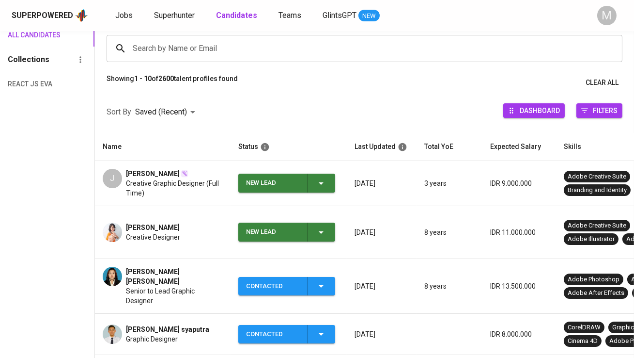
click at [266, 222] on div "New Lead" at bounding box center [272, 231] width 53 height 19
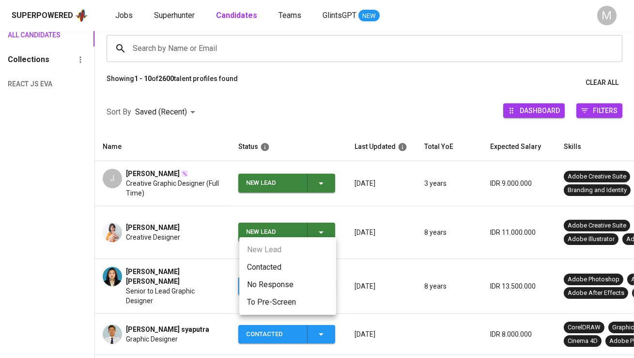
click at [272, 263] on li "Contacted" at bounding box center [287, 266] width 97 height 17
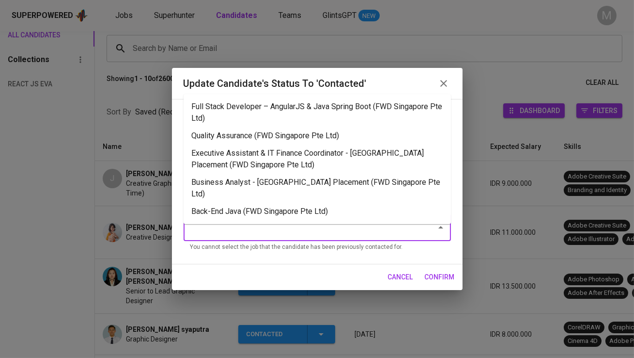
click at [260, 228] on input "Search for Job Title AND/OR Company" at bounding box center [304, 227] width 232 height 18
click at [253, 138] on li "Quality Assurance (FWD Singapore Pte Ltd)" at bounding box center [317, 135] width 267 height 17
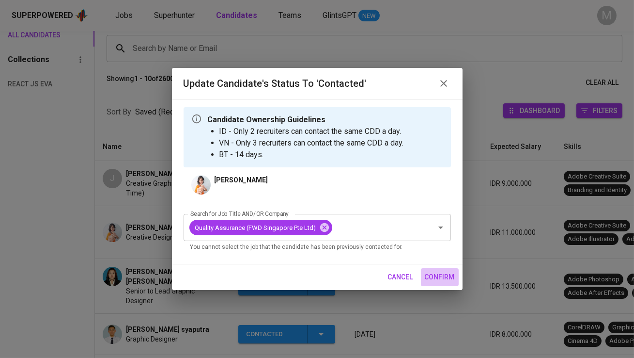
click at [437, 277] on span "confirm" at bounding box center [440, 277] width 30 height 12
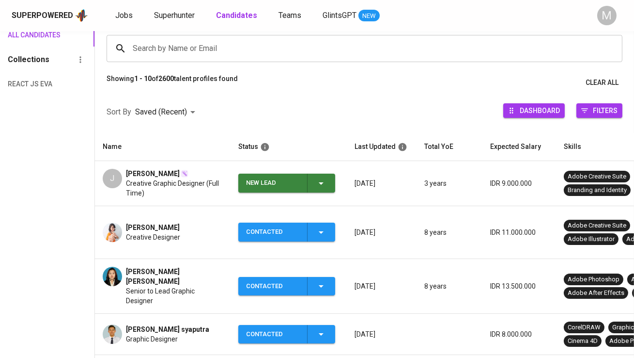
click at [284, 181] on div "New Lead" at bounding box center [272, 182] width 53 height 19
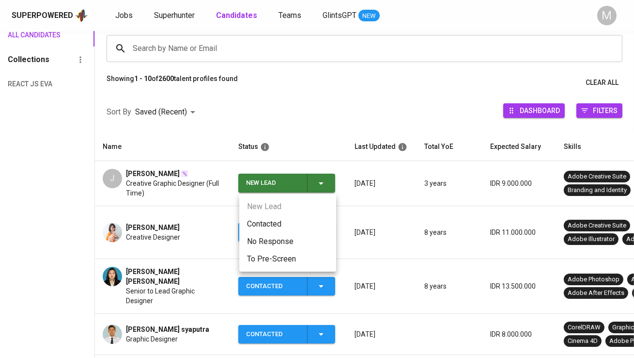
click at [292, 224] on li "Contacted" at bounding box center [287, 223] width 97 height 17
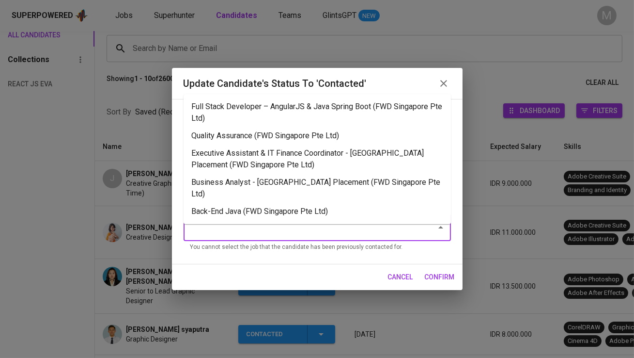
click at [264, 225] on input "Search for Job Title AND/OR Company" at bounding box center [304, 227] width 232 height 18
click at [280, 134] on li "Quality Assurance (FWD Singapore Pte Ltd)" at bounding box center [317, 135] width 267 height 17
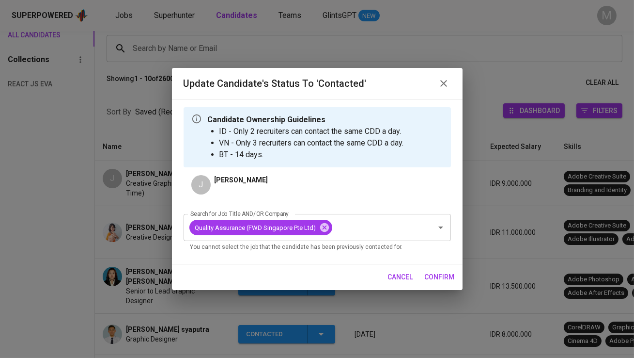
click at [445, 276] on span "confirm" at bounding box center [440, 277] width 30 height 12
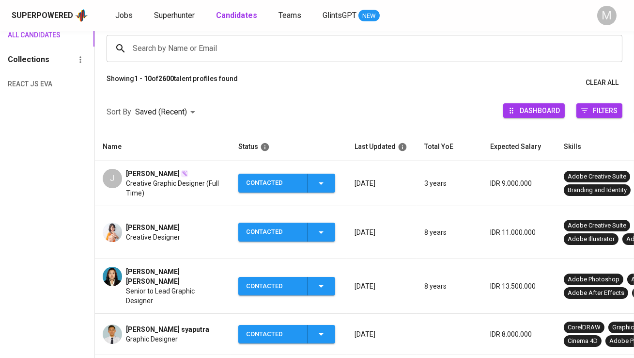
scroll to position [74, 0]
click at [187, 17] on span "Superhunter" at bounding box center [174, 15] width 41 height 9
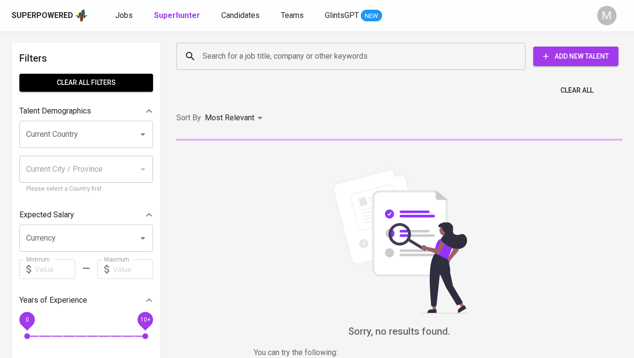
click at [215, 52] on input "Search for a job title, company or other keywords" at bounding box center [353, 56] width 307 height 18
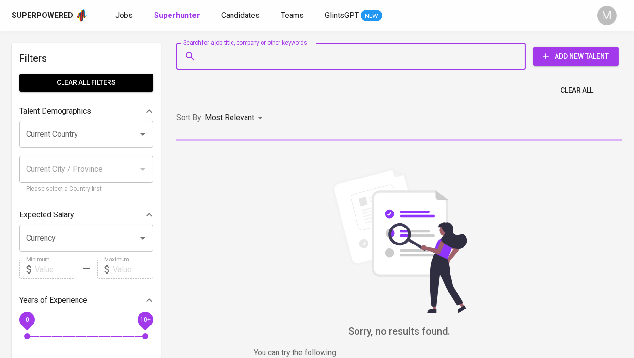
paste input "[EMAIL_ADDRESS][DOMAIN_NAME]"
type input "[EMAIL_ADDRESS][DOMAIN_NAME]"
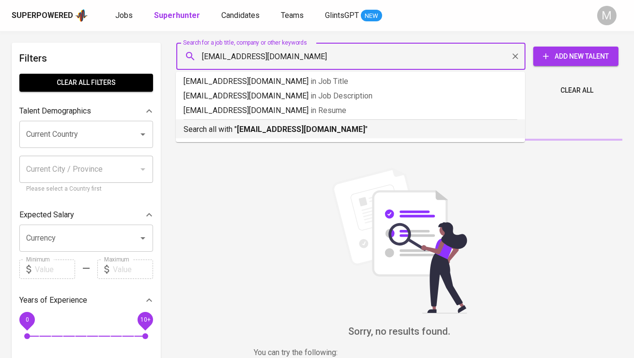
click at [238, 124] on p "Search all with " hadibrotoagastya@gmail.com "" at bounding box center [351, 130] width 334 height 12
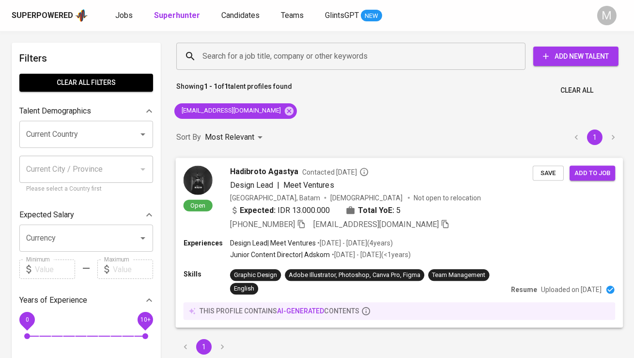
click at [196, 187] on img at bounding box center [198, 179] width 29 height 29
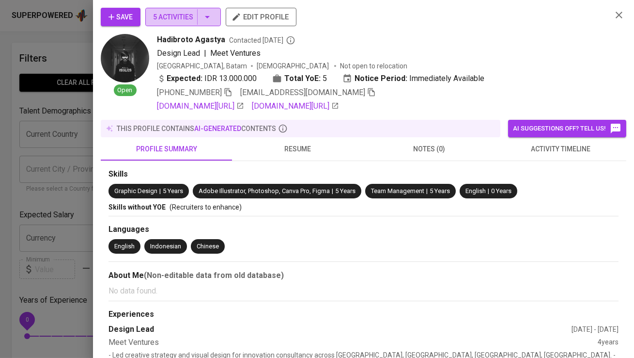
click at [185, 17] on span "5 Activities" at bounding box center [183, 17] width 60 height 12
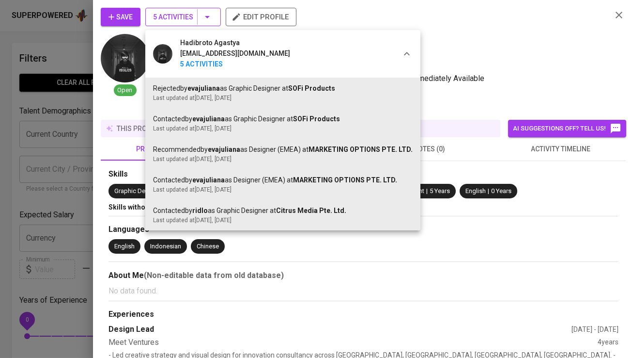
click at [185, 17] on div at bounding box center [317, 179] width 634 height 358
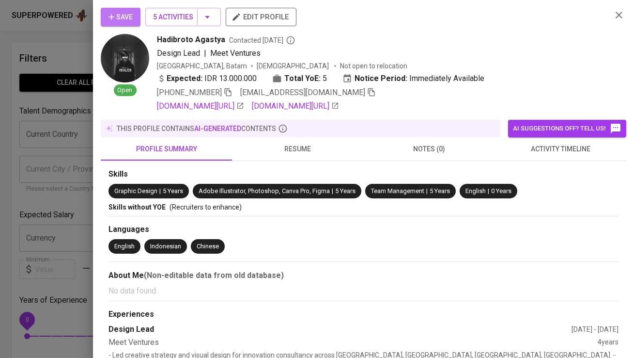
click at [127, 18] on span "Save" at bounding box center [121, 17] width 24 height 12
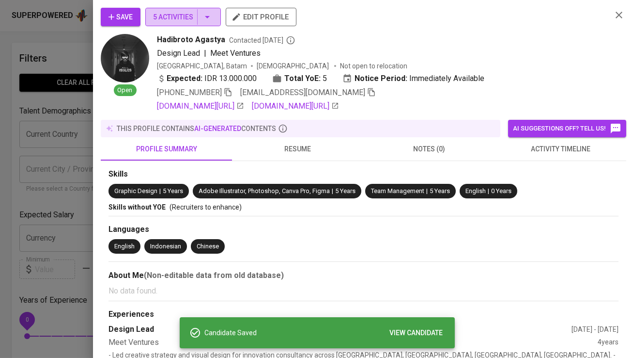
click at [181, 11] on button "5 Activities" at bounding box center [183, 17] width 76 height 18
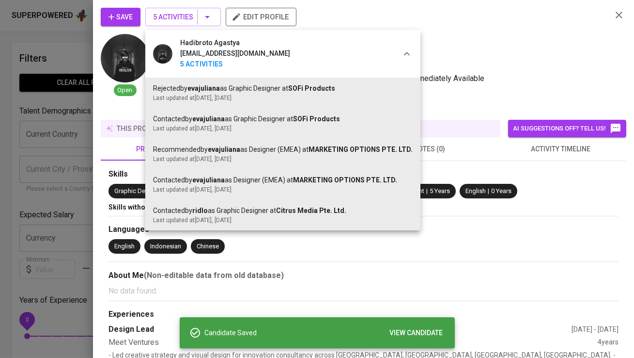
click at [181, 10] on div at bounding box center [317, 179] width 634 height 358
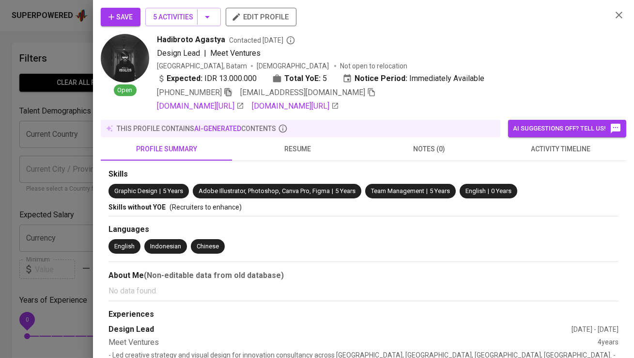
click at [226, 90] on icon "button" at bounding box center [228, 92] width 9 height 9
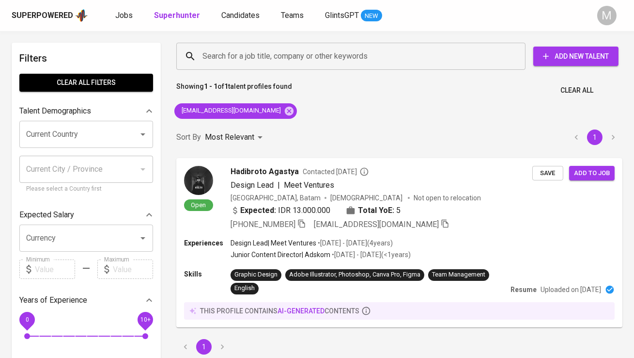
click at [244, 9] on div "Superpowered Jobs Superhunter Candidates Teams GlintsGPT NEW" at bounding box center [302, 15] width 580 height 15
click at [244, 15] on span "Candidates" at bounding box center [240, 15] width 38 height 9
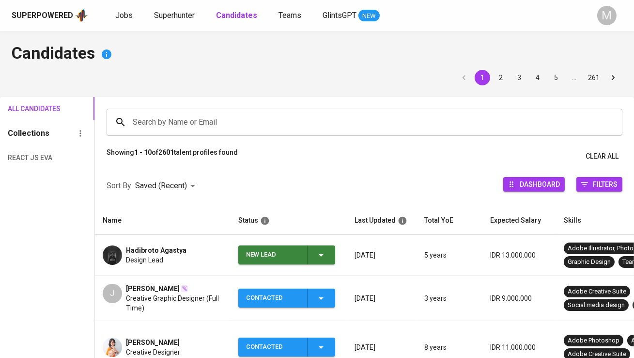
click at [287, 249] on div "New Lead" at bounding box center [272, 254] width 53 height 19
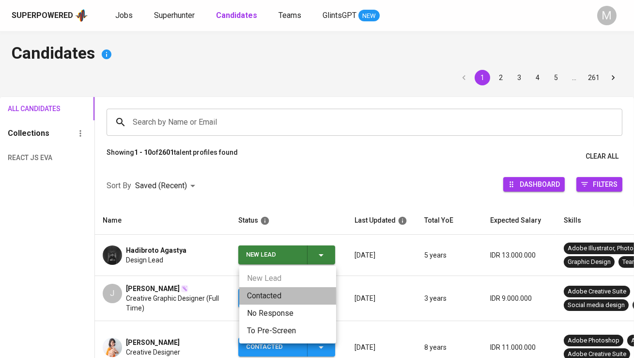
click at [289, 290] on li "Contacted" at bounding box center [287, 295] width 97 height 17
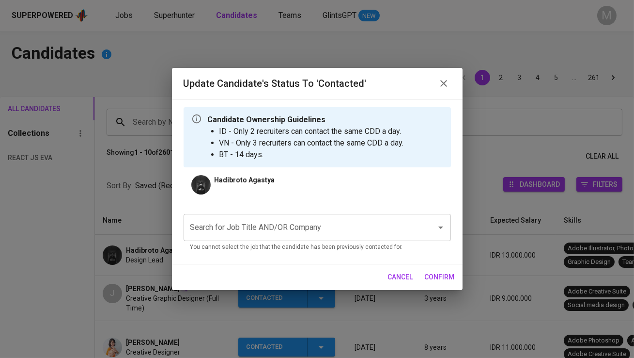
click at [274, 228] on input "Search for Job Title AND/OR Company" at bounding box center [304, 227] width 232 height 18
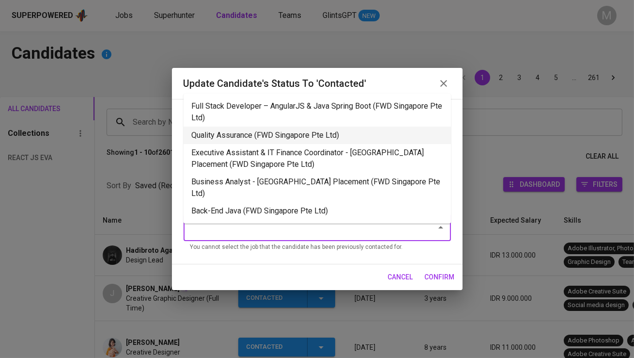
click at [267, 136] on li "Quality Assurance (FWD Singapore Pte Ltd)" at bounding box center [317, 134] width 267 height 17
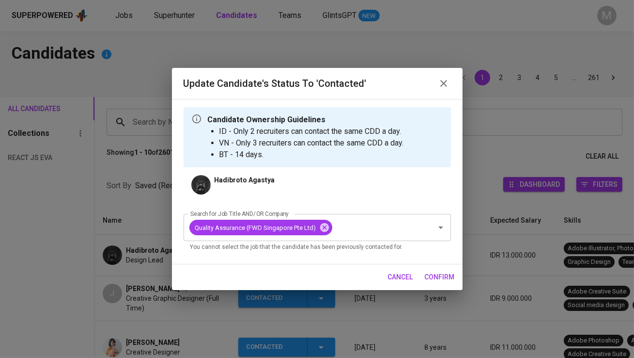
click at [443, 272] on span "confirm" at bounding box center [440, 277] width 30 height 12
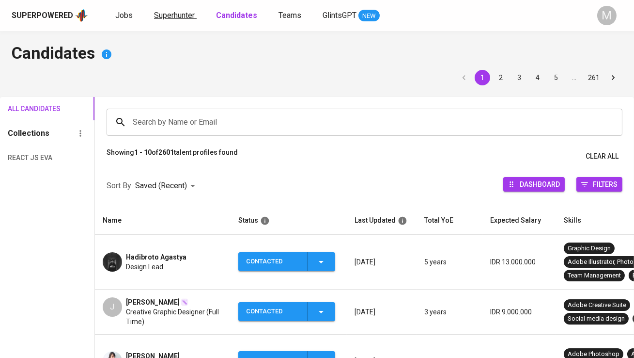
click at [167, 21] on link "Superhunter" at bounding box center [175, 16] width 43 height 12
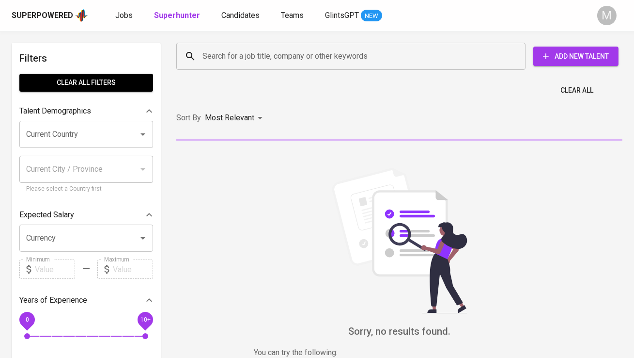
click at [203, 55] on input "Search for a job title, company or other keywords" at bounding box center [353, 56] width 307 height 18
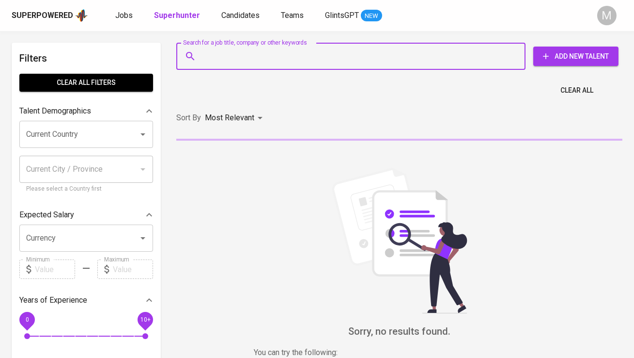
paste input "alduri.asfirta@gmail.com"
type input "alduri.asfirta@gmail.com"
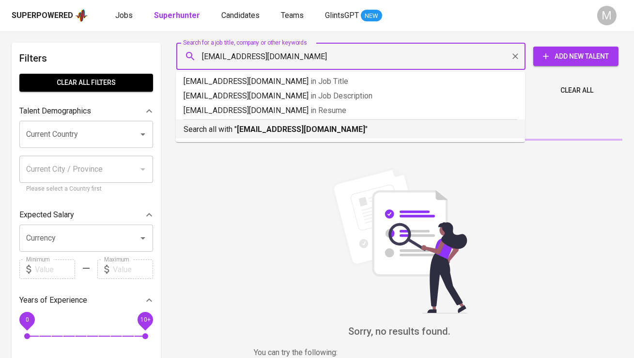
click at [228, 123] on div "Search all with " alduri.asfirta@gmail.com "" at bounding box center [351, 127] width 334 height 16
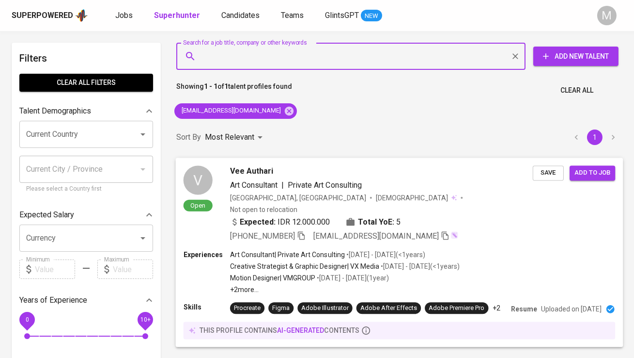
click at [188, 173] on div "V" at bounding box center [198, 179] width 29 height 29
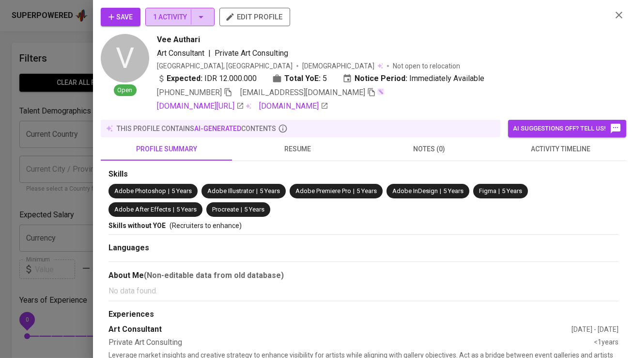
click at [153, 21] on span "1 Activity" at bounding box center [180, 17] width 54 height 12
